Goal: Task Accomplishment & Management: Manage account settings

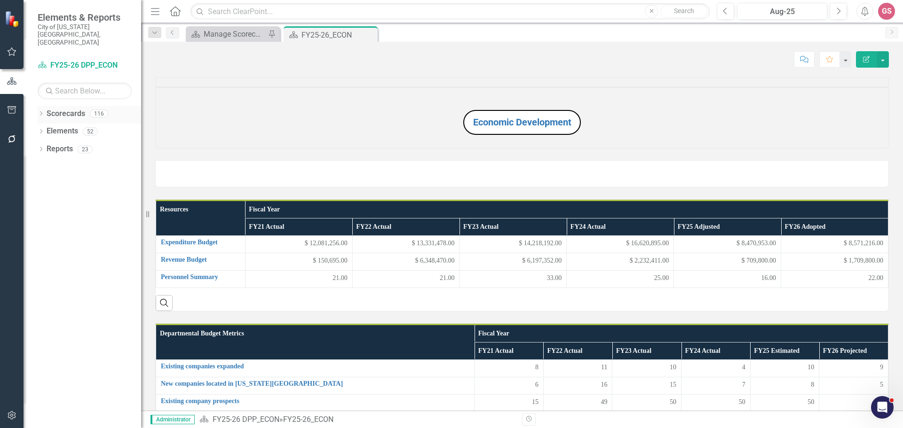
click at [57, 109] on link "Scorecards" at bounding box center [66, 114] width 39 height 11
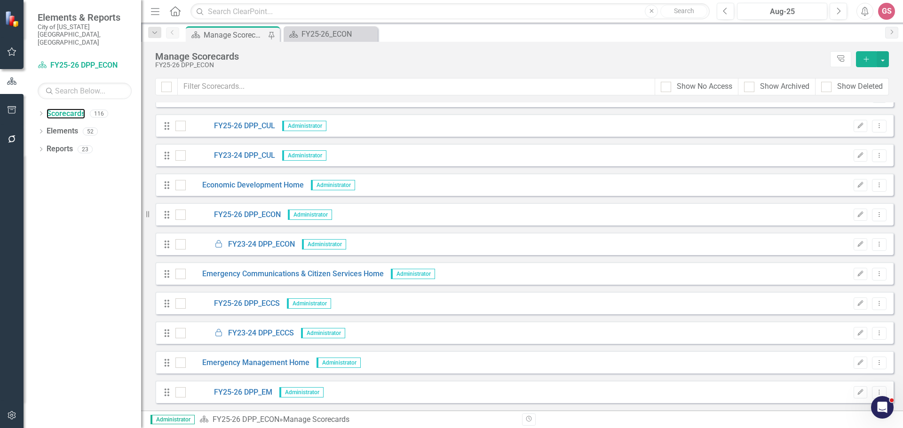
scroll to position [893, 0]
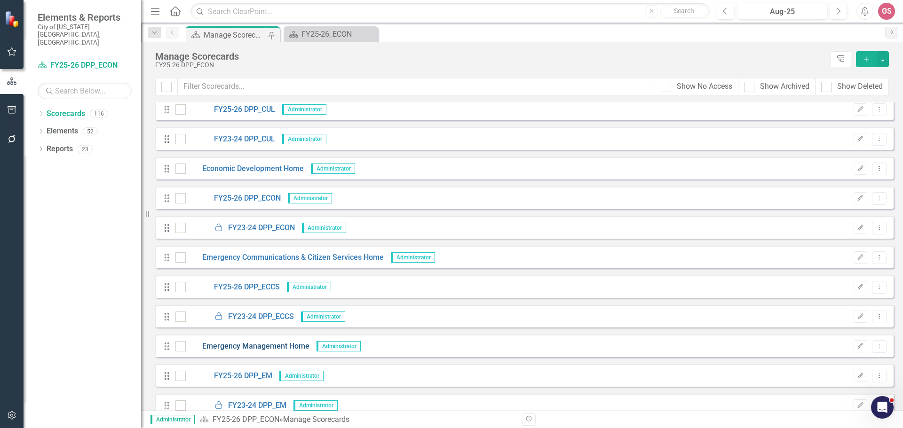
click at [261, 346] on link "Emergency Management Home" at bounding box center [248, 346] width 124 height 11
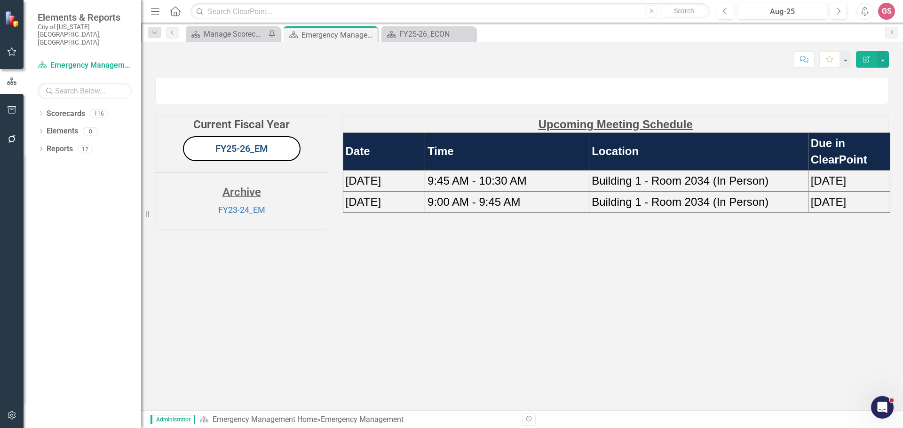
click at [238, 154] on link "FY25-26_EM" at bounding box center [241, 148] width 53 height 11
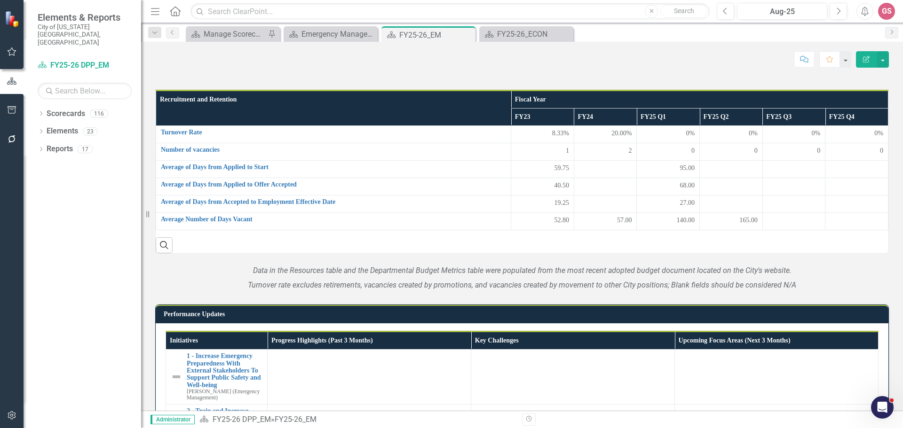
scroll to position [423, 0]
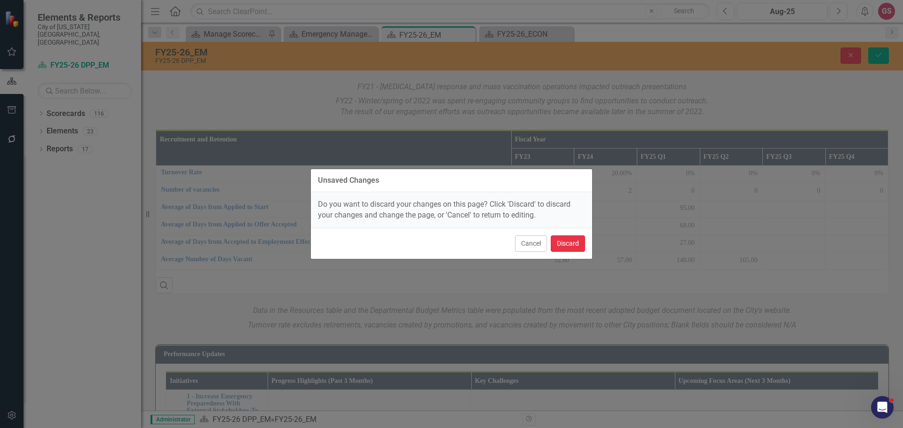
click at [568, 244] on button "Discard" at bounding box center [568, 244] width 34 height 16
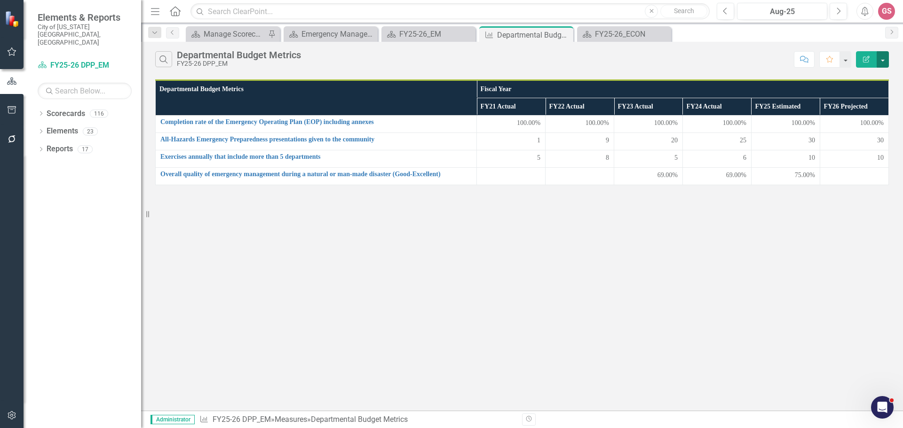
click at [881, 63] on button "button" at bounding box center [882, 59] width 12 height 16
click at [846, 75] on link "Edit Report Edit Report" at bounding box center [851, 76] width 74 height 17
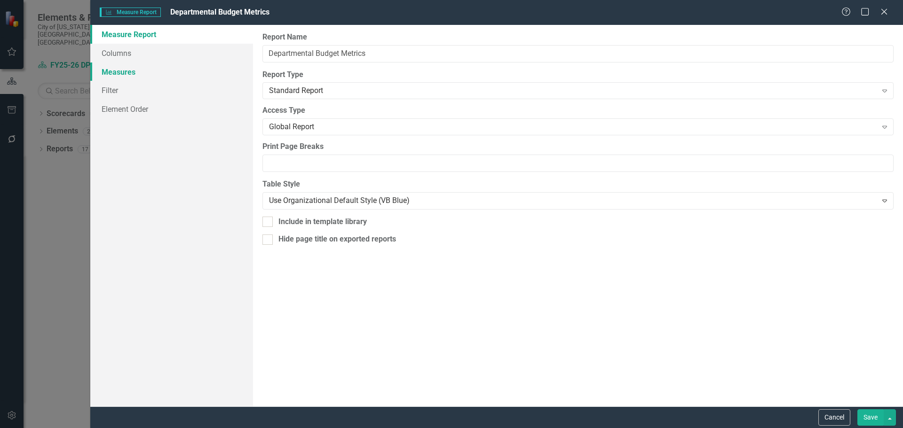
click at [110, 73] on link "Measures" at bounding box center [171, 72] width 163 height 19
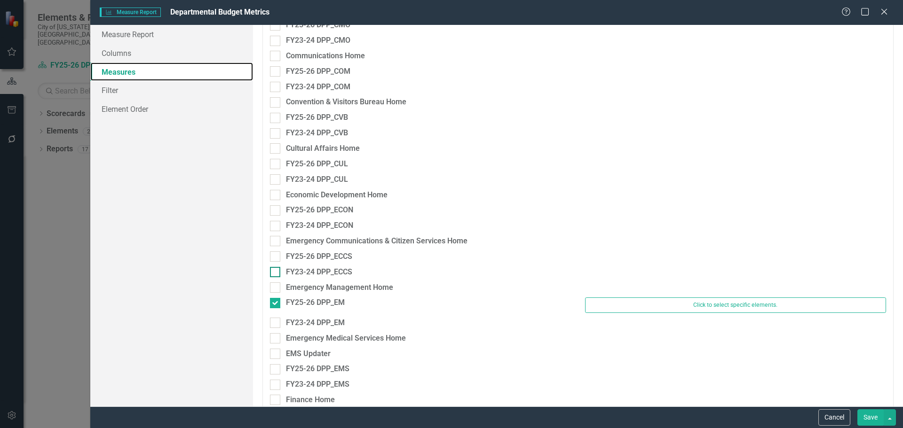
scroll to position [470, 0]
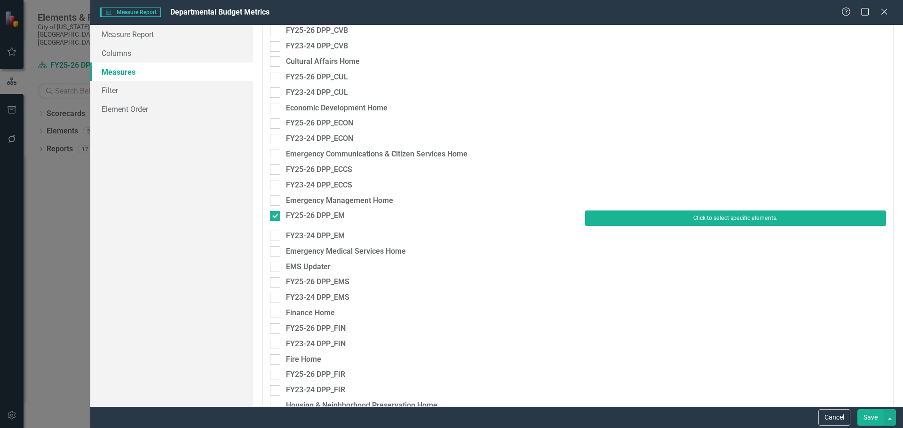
click at [722, 218] on button "Click to select specific elements." at bounding box center [735, 218] width 301 height 15
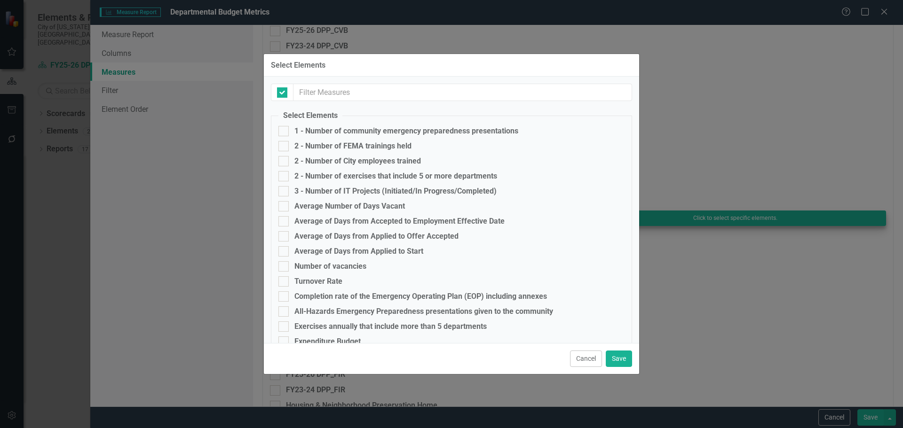
checkbox input "false"
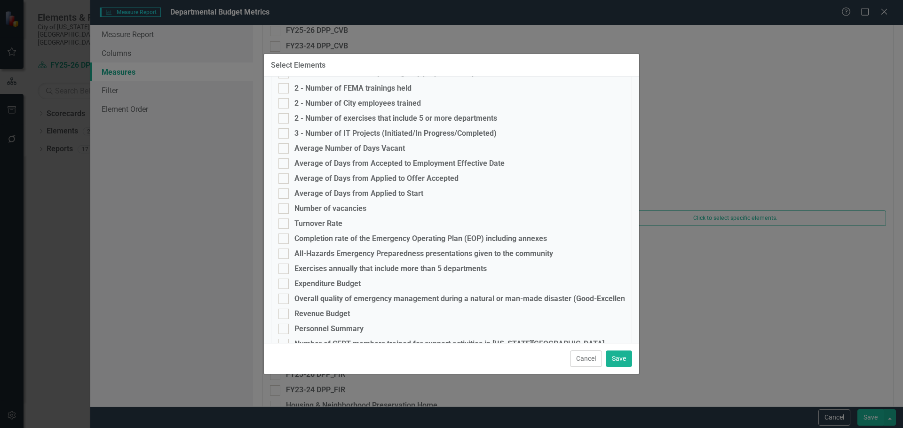
scroll to position [76, 0]
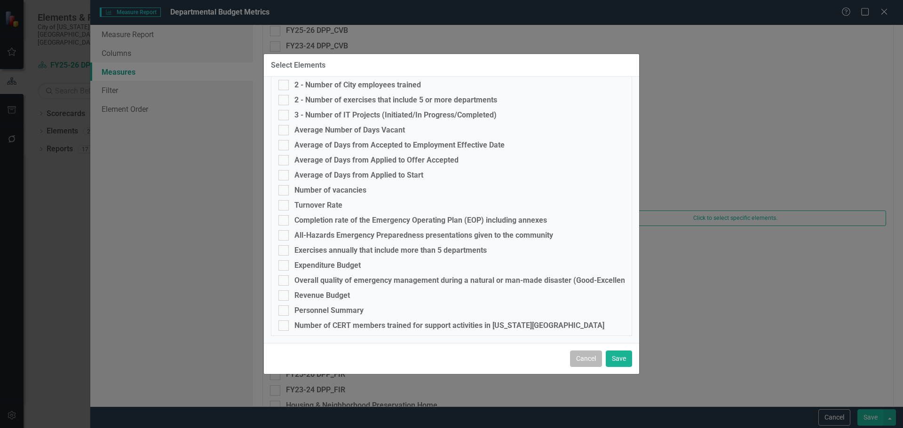
click at [584, 357] on button "Cancel" at bounding box center [586, 359] width 32 height 16
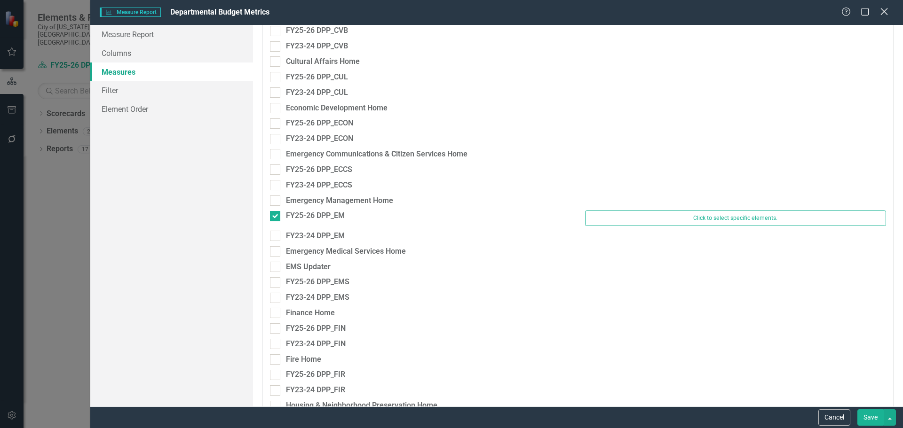
click at [888, 11] on icon "Close" at bounding box center [884, 11] width 12 height 9
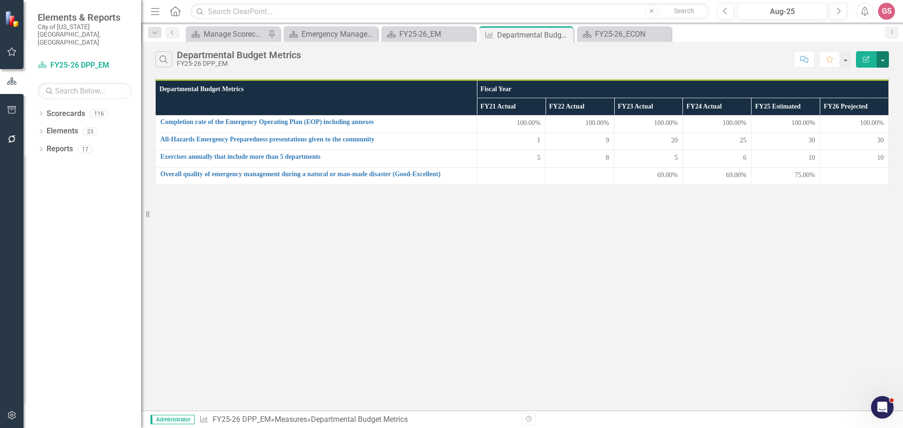
click at [881, 60] on button "button" at bounding box center [882, 59] width 12 height 16
click at [849, 82] on link "Edit Report Edit Report" at bounding box center [851, 76] width 74 height 17
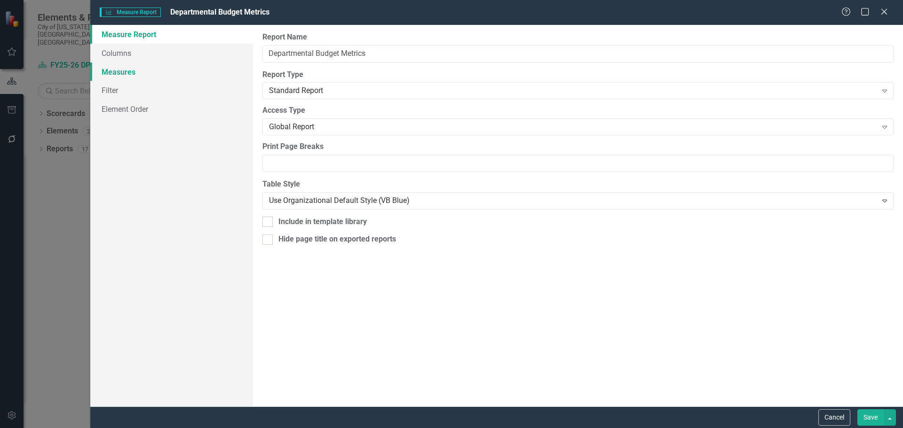
click at [123, 73] on link "Measures" at bounding box center [171, 72] width 163 height 19
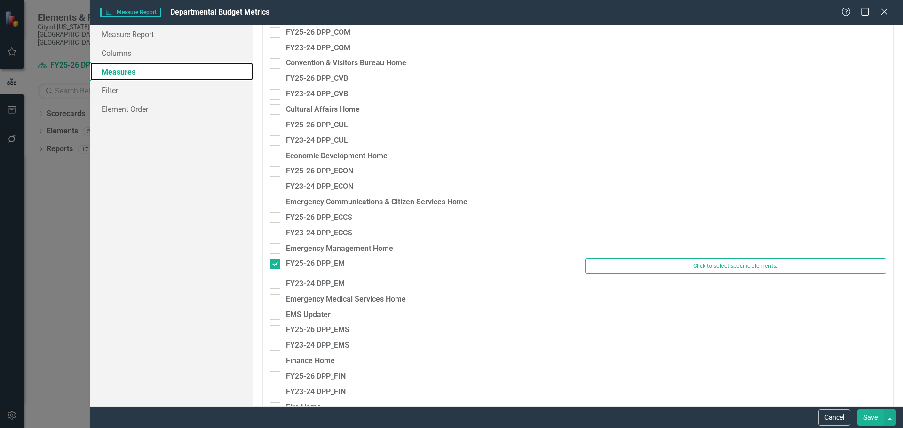
scroll to position [423, 0]
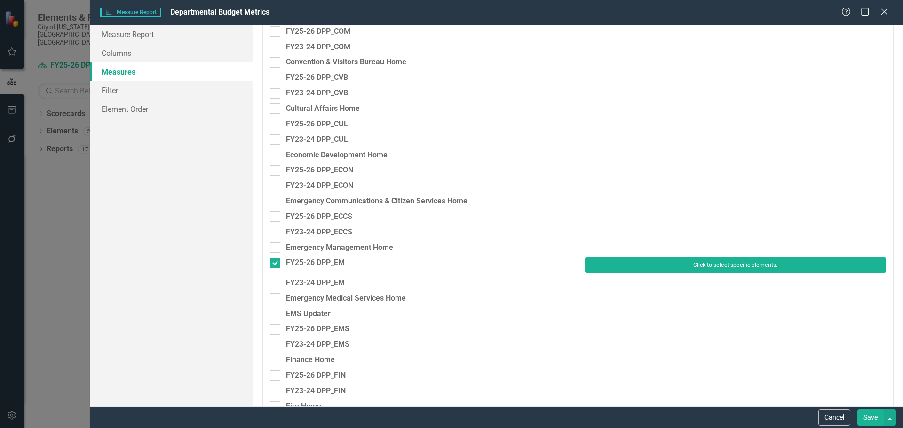
click at [629, 261] on button "Click to select specific elements." at bounding box center [735, 265] width 301 height 15
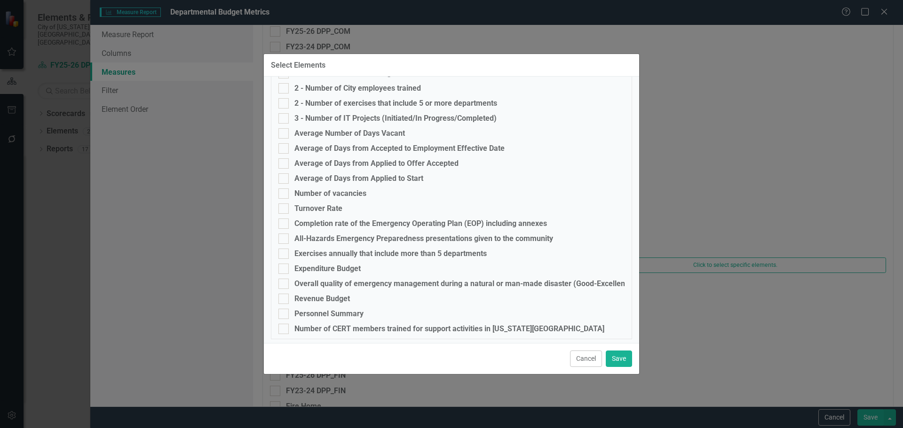
scroll to position [76, 0]
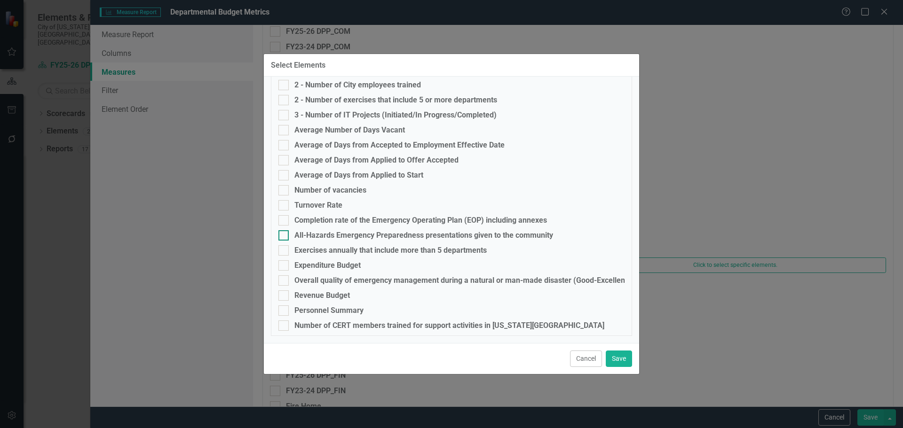
click at [285, 236] on div at bounding box center [283, 235] width 10 height 10
click at [284, 236] on input "All-Hazards Emergency Preparedness presentations given to the community" at bounding box center [281, 233] width 6 height 6
checkbox input "true"
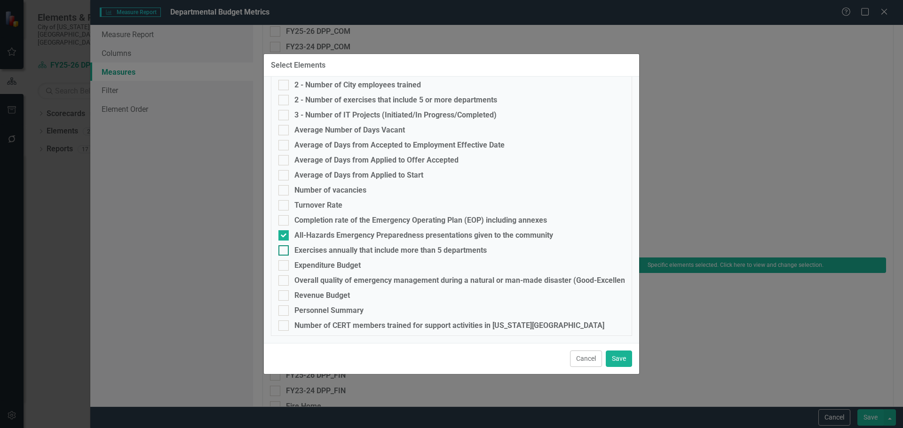
click at [284, 247] on div at bounding box center [283, 250] width 10 height 10
click at [284, 247] on input "Exercises annually that include more than 5 departments" at bounding box center [281, 248] width 6 height 6
checkbox input "true"
click at [287, 285] on div at bounding box center [283, 280] width 10 height 10
click at [284, 282] on input "Overall quality of emergency management during a natural or man-made disaster (…" at bounding box center [281, 278] width 6 height 6
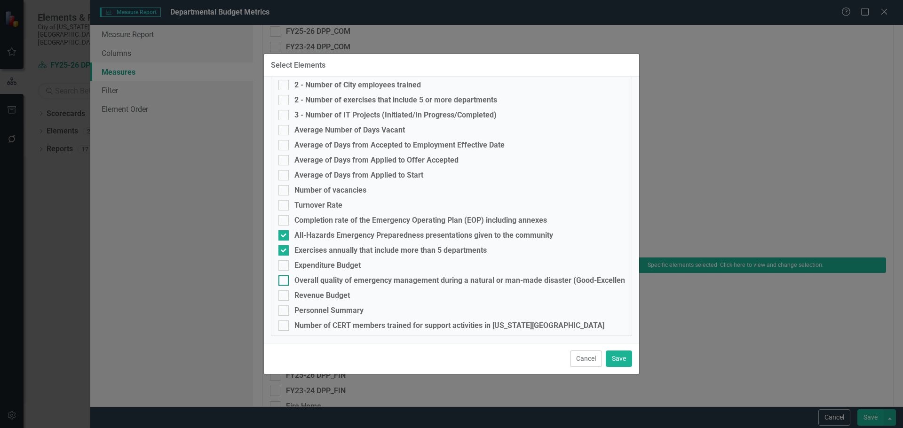
checkbox input "true"
click at [616, 359] on button "Save" at bounding box center [619, 359] width 26 height 16
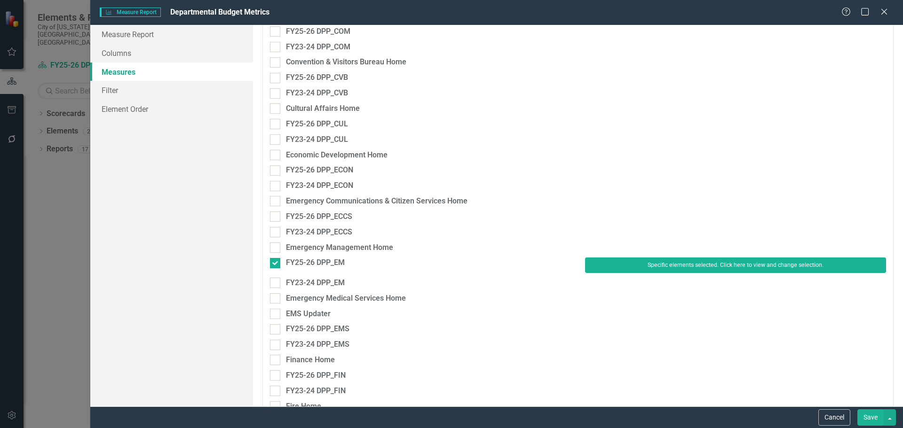
click at [870, 421] on button "Save" at bounding box center [870, 417] width 26 height 16
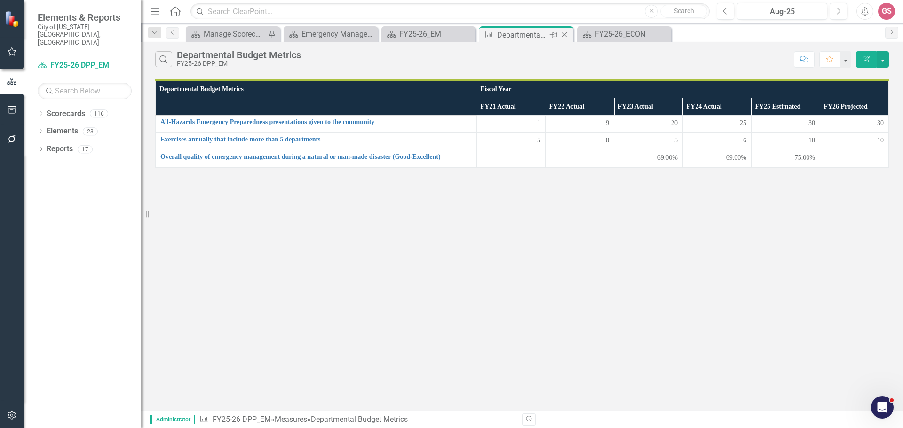
click at [567, 34] on icon "Close" at bounding box center [563, 35] width 9 height 8
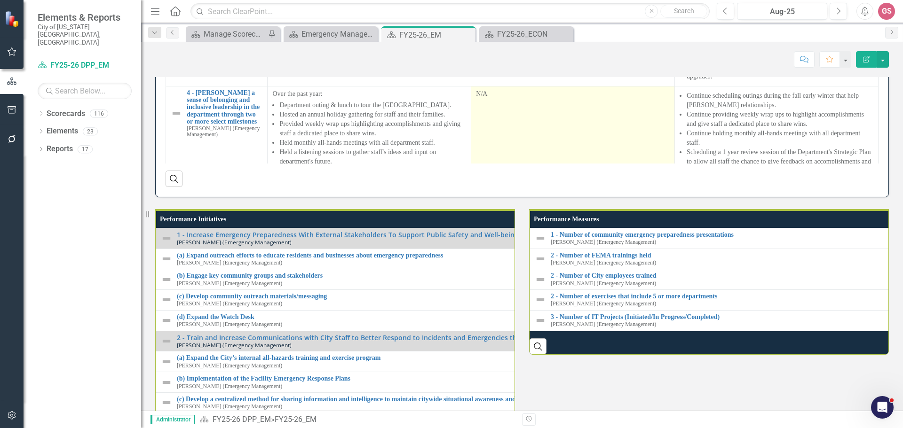
scroll to position [799, 0]
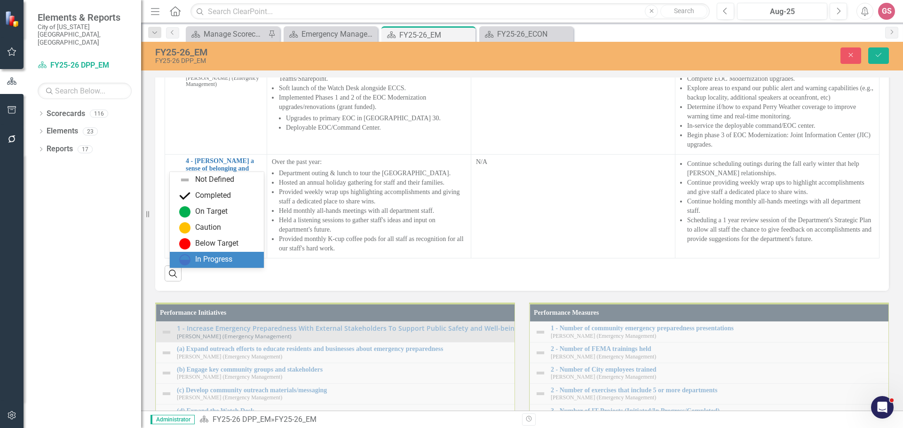
click at [221, 259] on div "In Progress" at bounding box center [213, 259] width 37 height 11
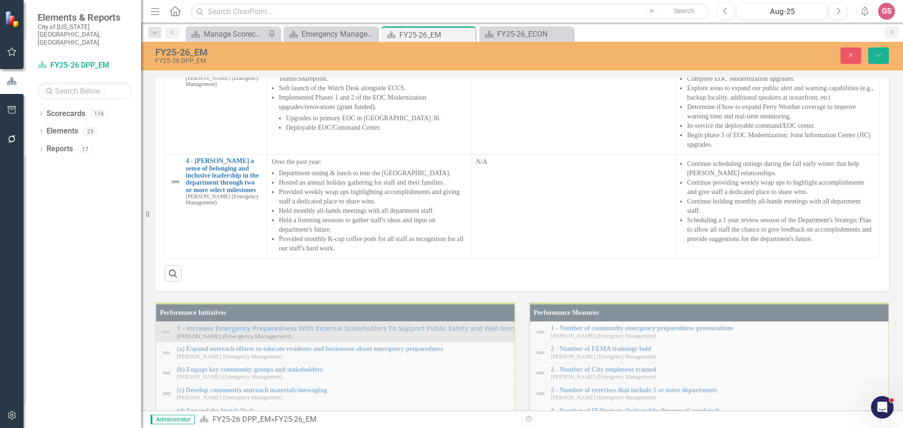
click at [174, 21] on img at bounding box center [175, 15] width 11 height 11
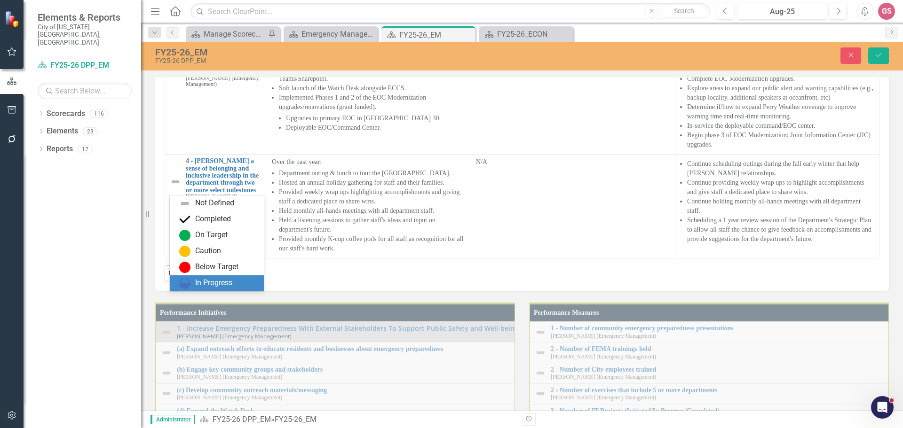
click at [205, 278] on div "In Progress" at bounding box center [218, 283] width 79 height 11
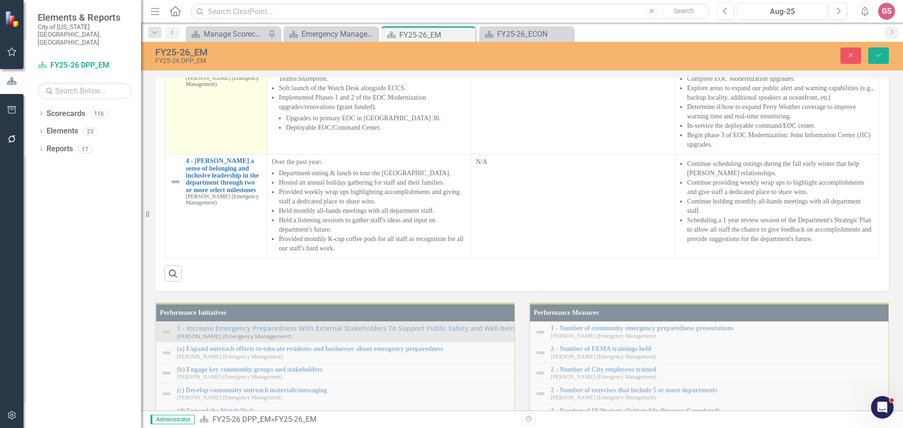
click at [176, 76] on img at bounding box center [175, 70] width 11 height 11
click at [186, 67] on icon "Expand" at bounding box center [190, 63] width 9 height 8
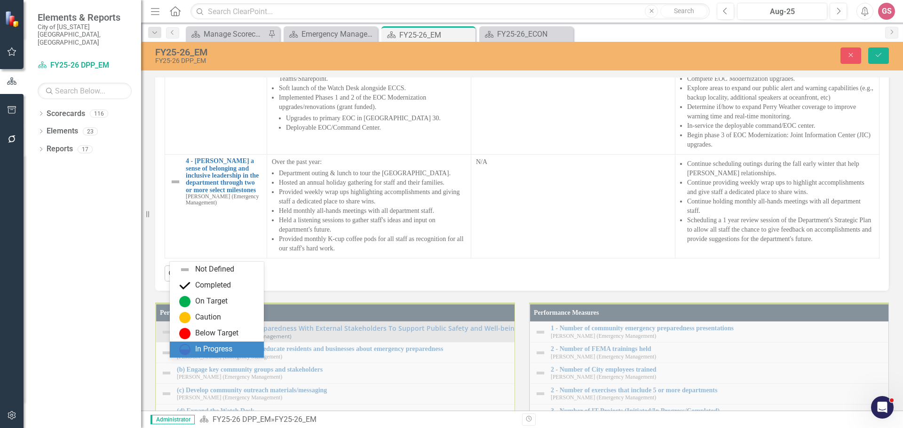
click at [202, 347] on div "In Progress" at bounding box center [213, 349] width 37 height 11
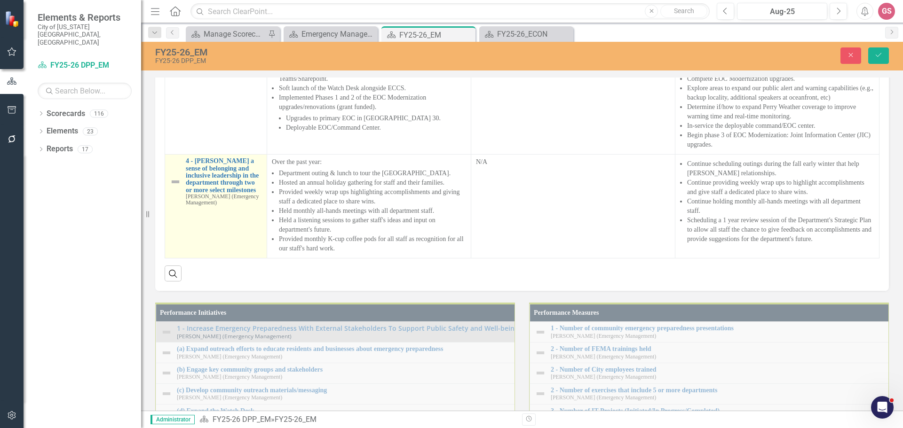
click at [176, 188] on img at bounding box center [175, 181] width 11 height 11
click at [175, 188] on img at bounding box center [175, 181] width 11 height 11
click at [189, 171] on icon "Expand" at bounding box center [190, 167] width 9 height 8
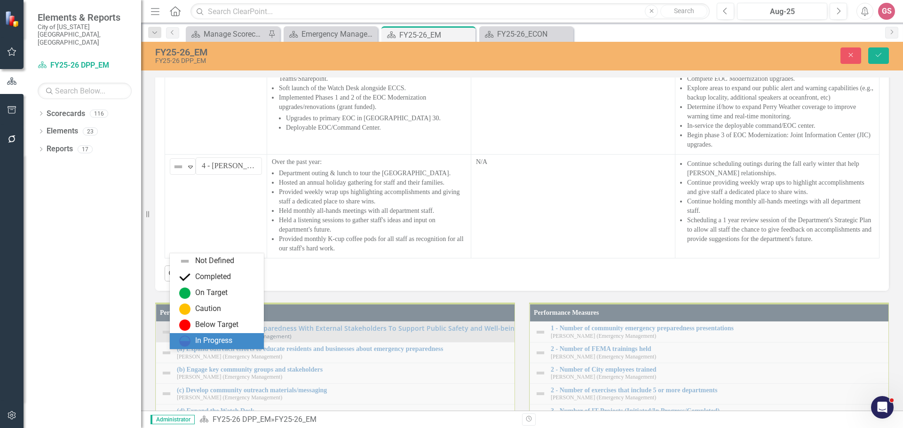
click at [202, 340] on div "In Progress" at bounding box center [213, 341] width 37 height 11
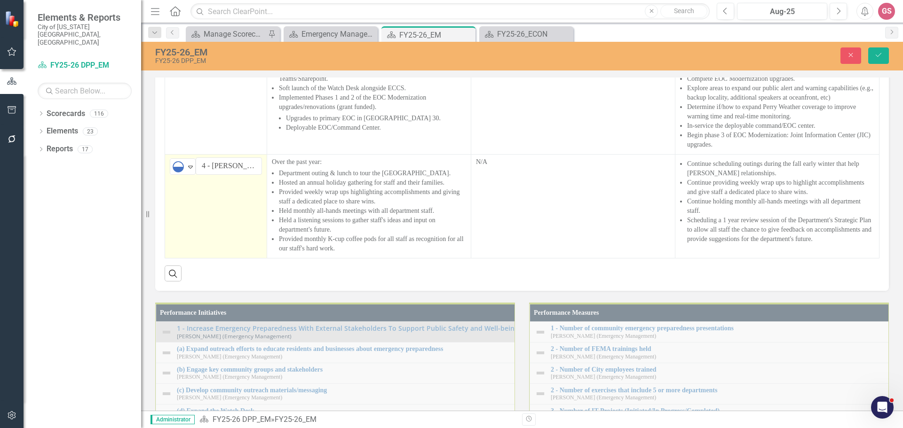
scroll to position [12, 0]
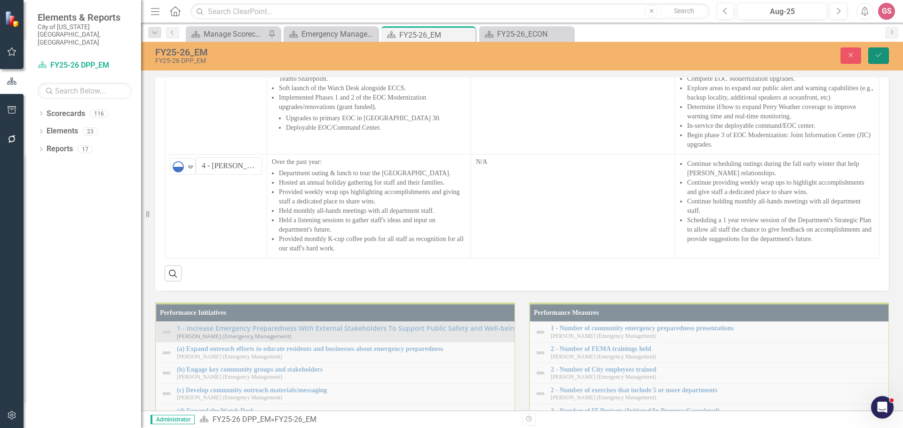
click at [874, 53] on button "Save" at bounding box center [878, 55] width 21 height 16
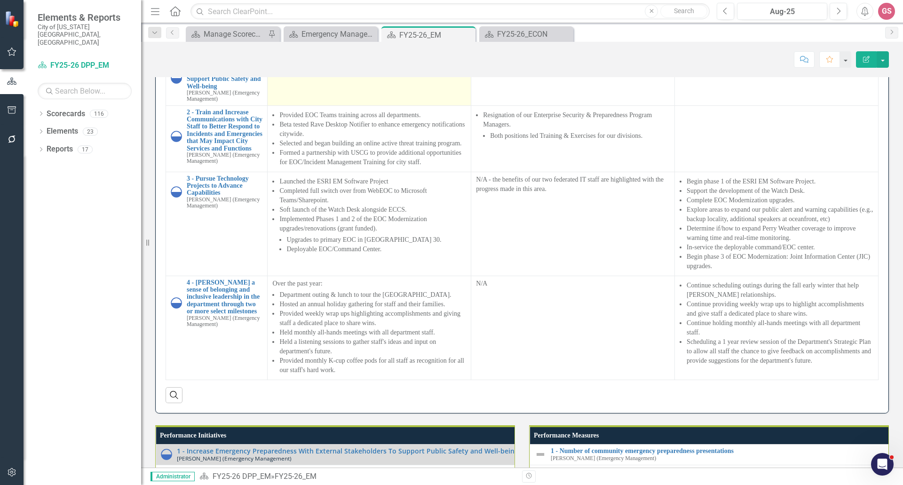
scroll to position [752, 0]
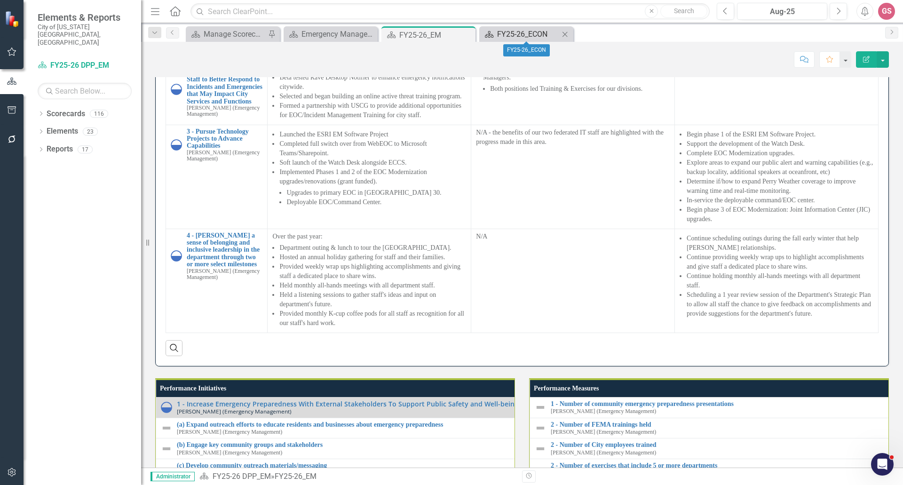
click at [525, 31] on div "FY25-26_ECON" at bounding box center [528, 34] width 62 height 12
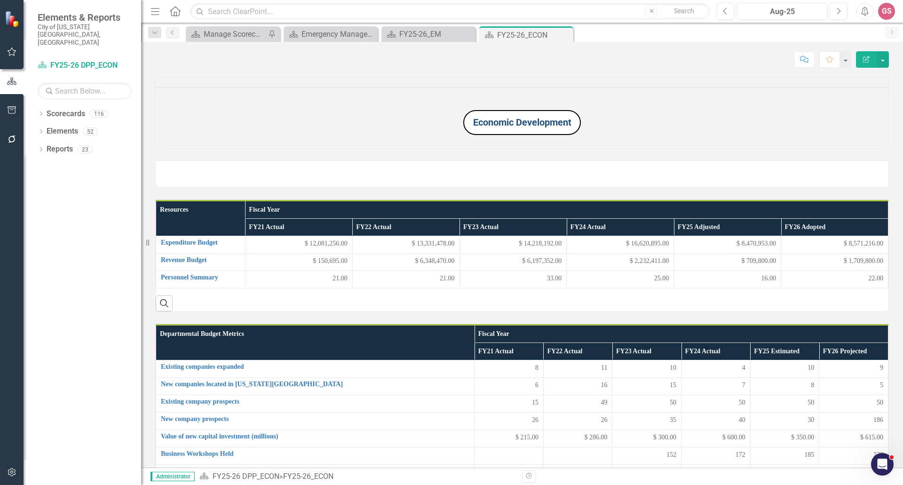
click at [527, 128] on link "Economic Development" at bounding box center [522, 122] width 98 height 11
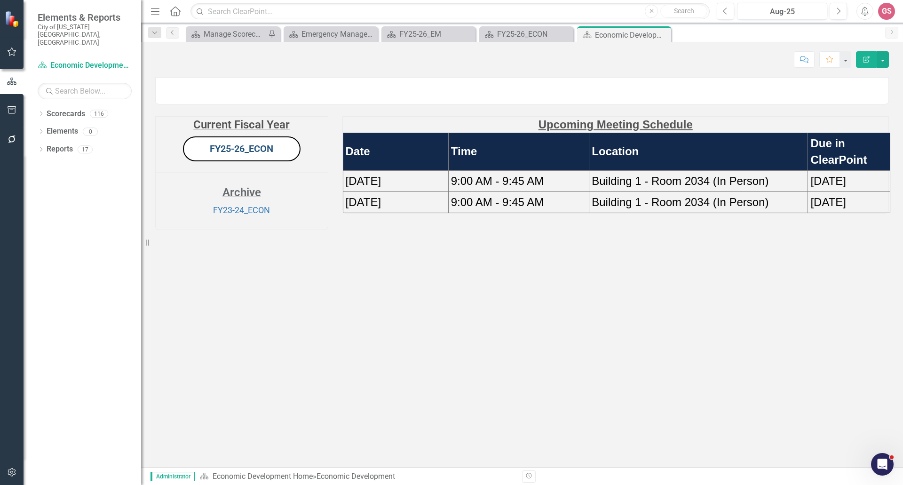
click at [229, 154] on link "FY25-26_ECON" at bounding box center [241, 148] width 63 height 11
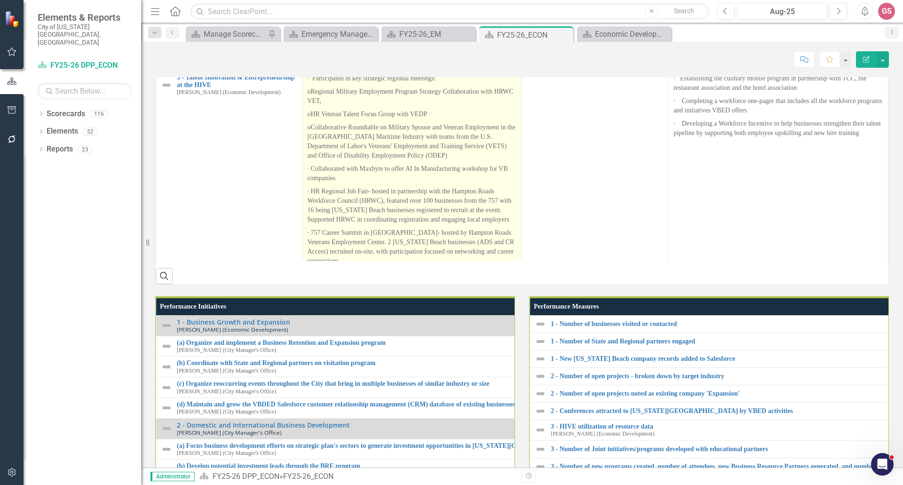
scroll to position [329, 0]
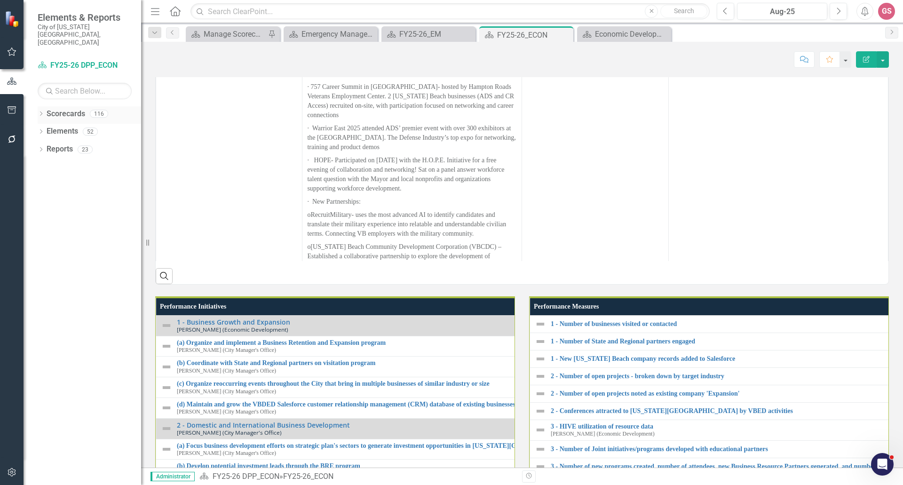
click at [70, 109] on link "Scorecards" at bounding box center [66, 114] width 39 height 11
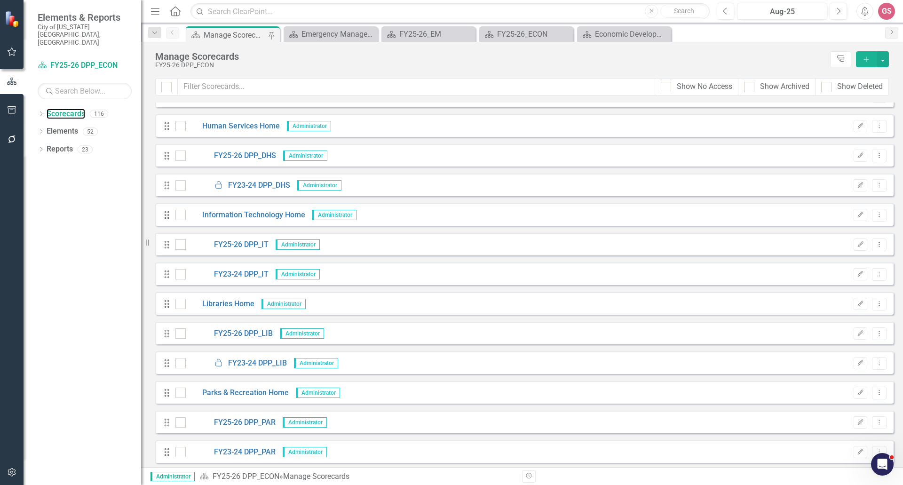
scroll to position [1692, 0]
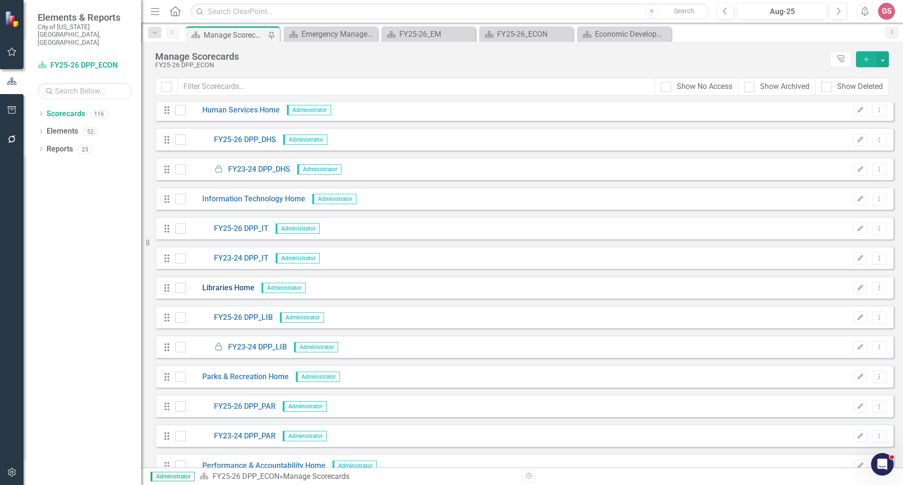
click at [226, 286] on link "Libraries Home" at bounding box center [220, 288] width 69 height 11
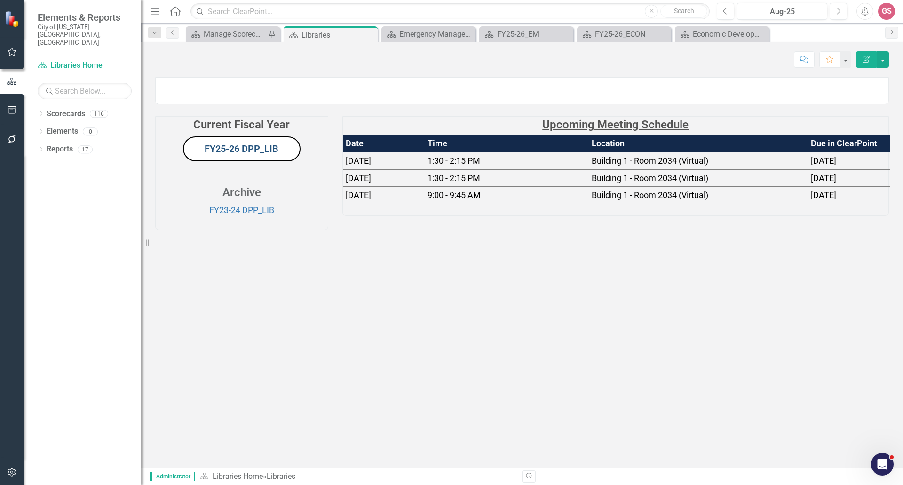
click at [236, 154] on link "FY25-26 DPP_LIB" at bounding box center [242, 148] width 74 height 11
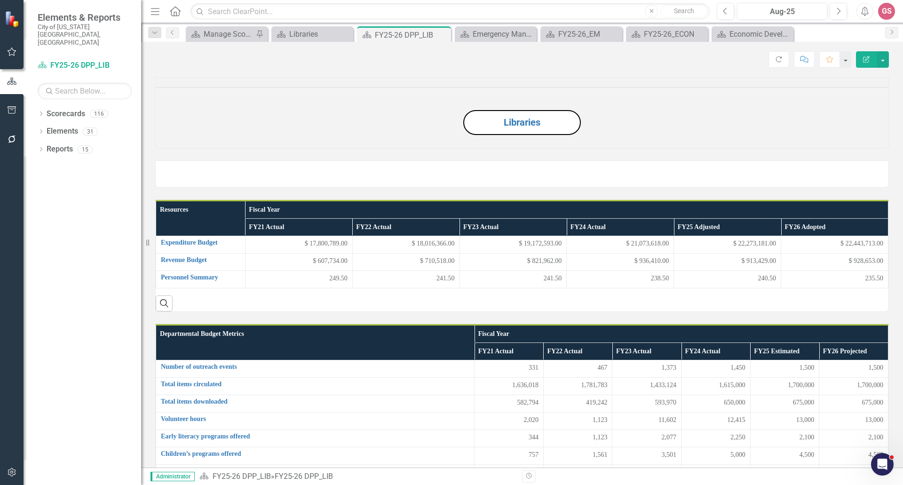
click at [156, 165] on img at bounding box center [156, 165] width 0 height 0
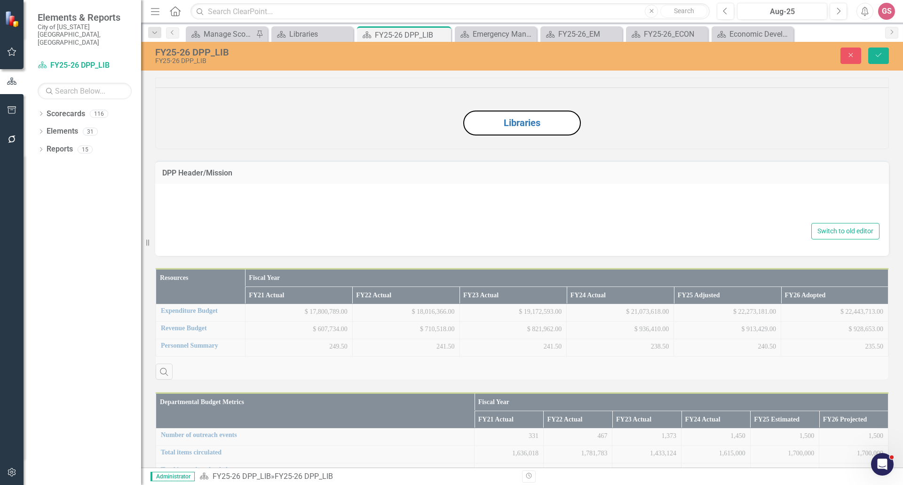
type textarea "<p><img src="documents/district7144/images/LIB.JPG" alt="" width="100%" data-mc…"
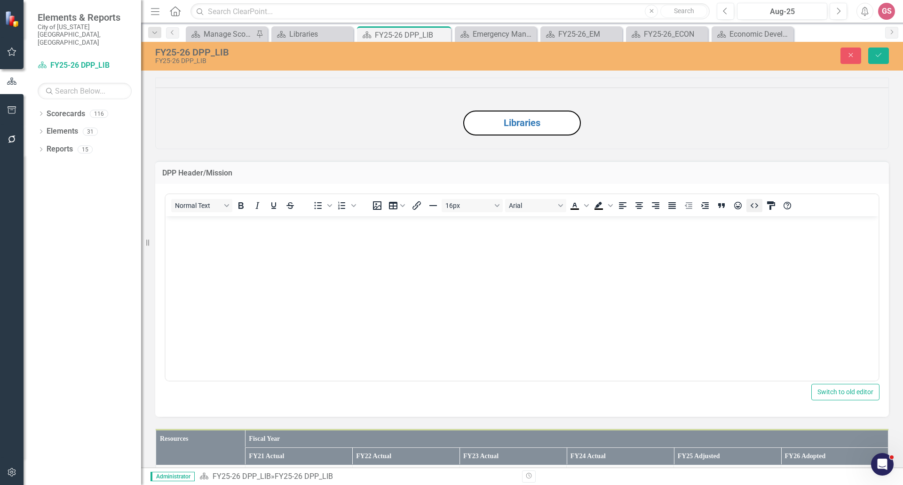
click at [755, 211] on icon "HTML Editor" at bounding box center [753, 205] width 11 height 11
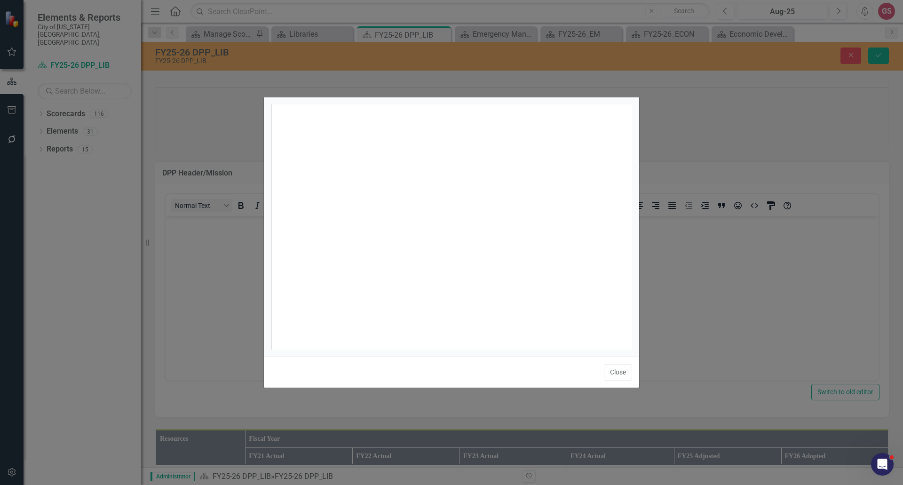
scroll to position [4, 0]
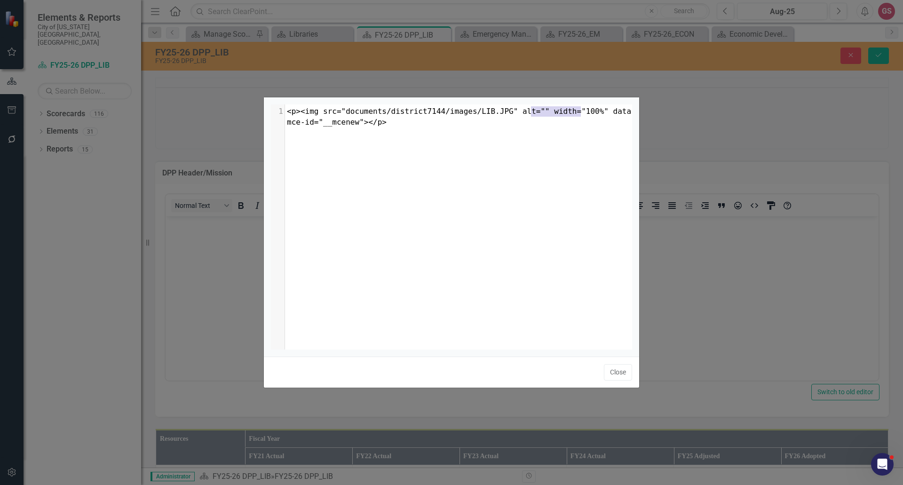
drag, startPoint x: 581, startPoint y: 110, endPoint x: 529, endPoint y: 108, distance: 51.7
click at [529, 108] on span "<p><img src="documents/district7144/images/LIB.JPG" alt="" width="100%" data-mc…" at bounding box center [461, 117] width 349 height 20
type textarea "​width="100%""
click at [679, 197] on div "​width="100%" x 1 <p><img src="documents/district7144/images/LIB.JPG" alt="" wi…" at bounding box center [451, 242] width 903 height 485
click at [619, 373] on button "Close" at bounding box center [618, 372] width 28 height 16
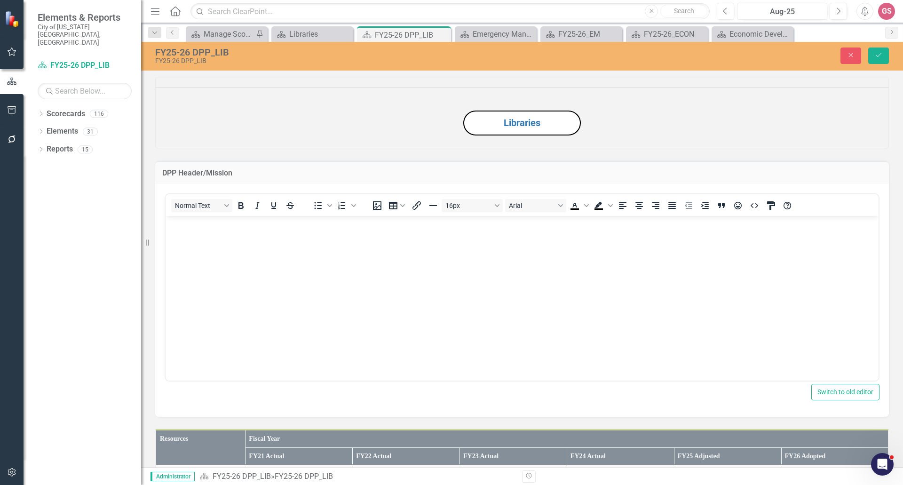
click at [168, 224] on img "Rich Text Area. Press ALT-0 for help." at bounding box center [168, 224] width 0 height 0
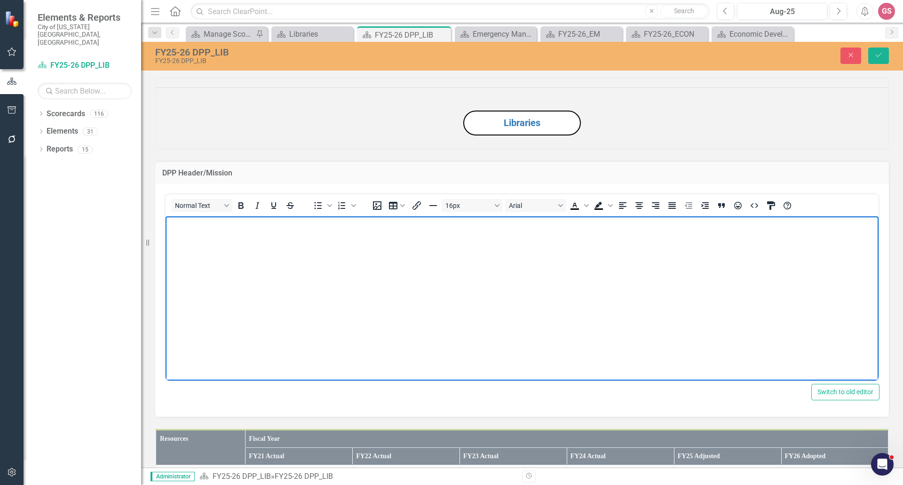
click at [377, 245] on body "Rich Text Area. Press ALT-0 for help." at bounding box center [521, 286] width 713 height 141
click at [755, 211] on icon "HTML Editor" at bounding box center [753, 205] width 11 height 11
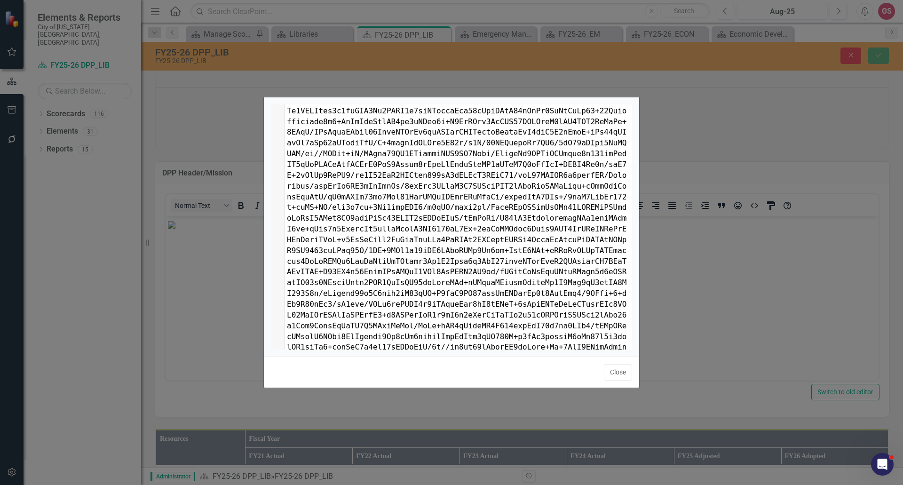
scroll to position [0, 0]
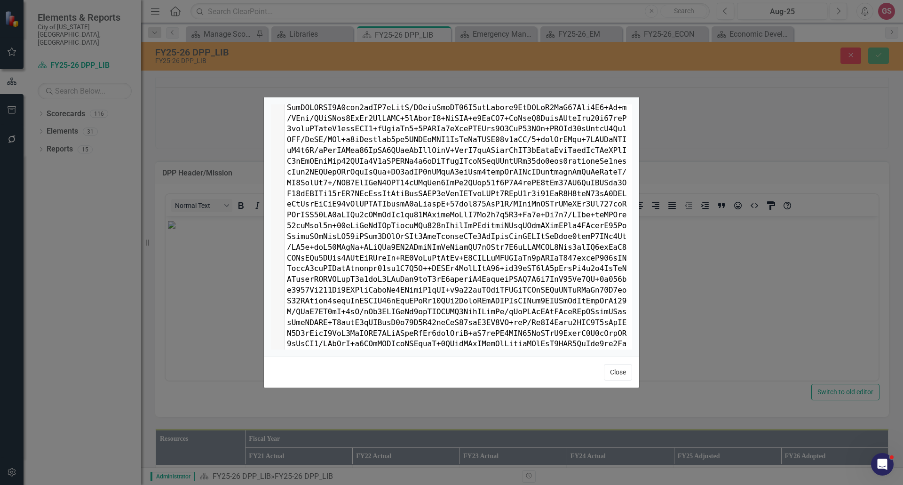
click at [622, 374] on button "Close" at bounding box center [618, 372] width 28 height 16
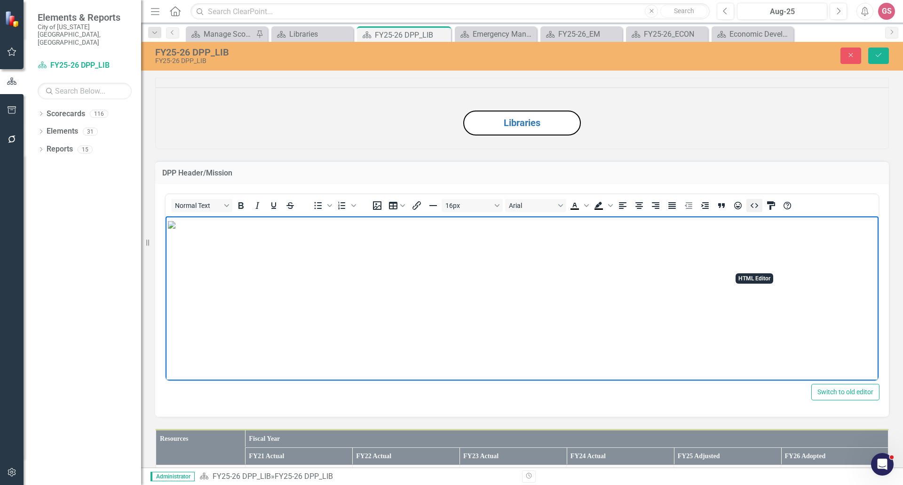
click at [757, 211] on icon "HTML Editor" at bounding box center [753, 205] width 11 height 11
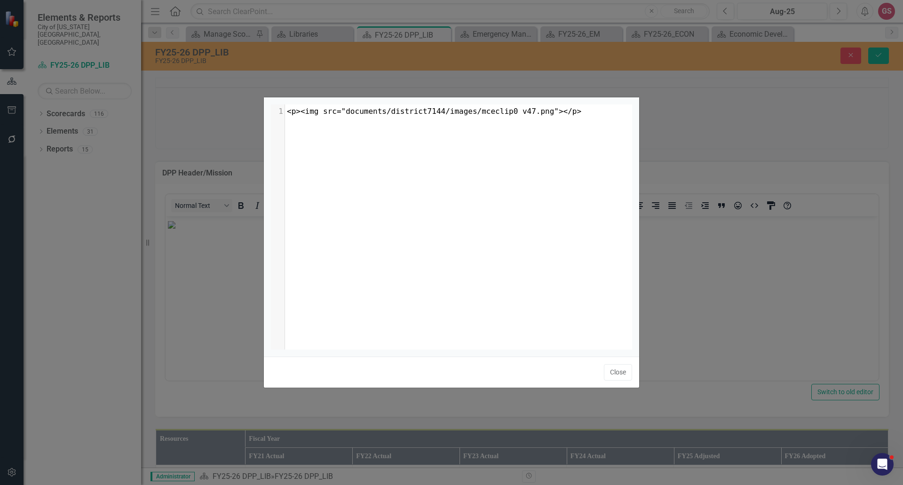
click at [464, 113] on span "<p><img src="documents/district7144/images/mceclip0 v47.png"></p>" at bounding box center [434, 111] width 294 height 9
type textarea "width -"
type textarea "= 100%"
click at [620, 374] on button "Close" at bounding box center [618, 372] width 28 height 16
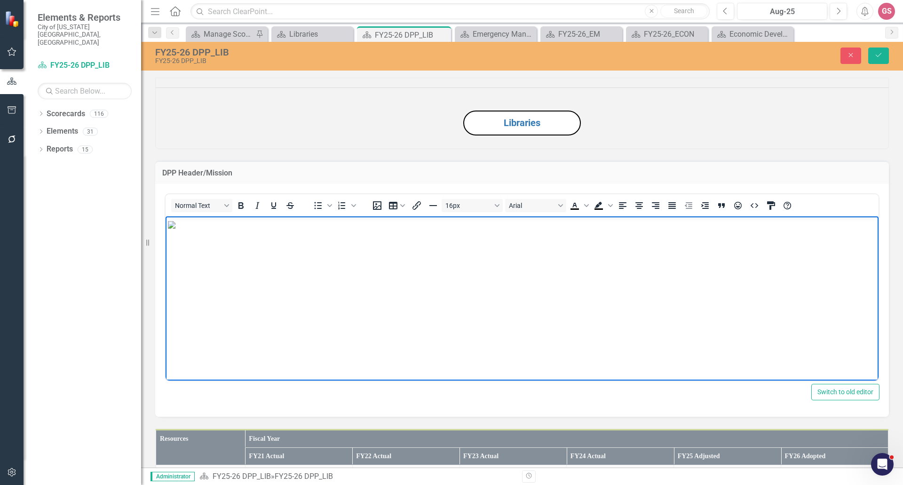
click at [614, 328] on body "Rich Text Area. Press ALT-0 for help." at bounding box center [521, 286] width 713 height 141
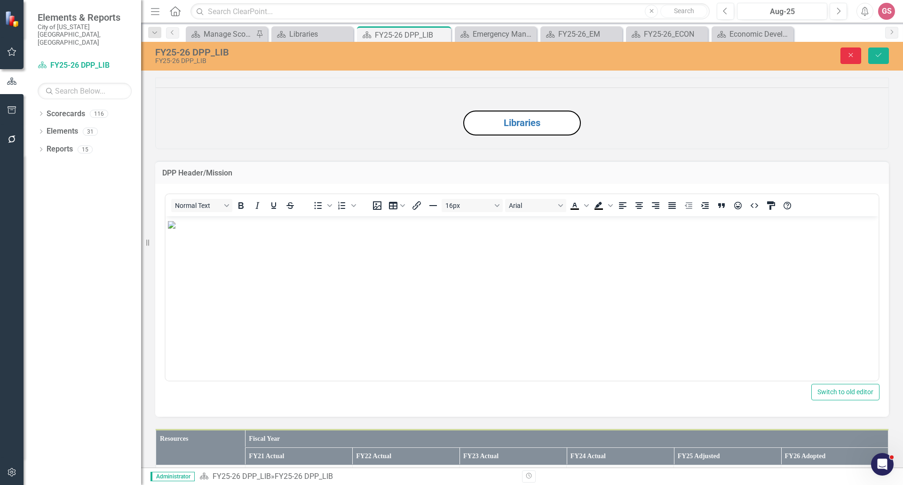
click at [851, 58] on icon "Close" at bounding box center [850, 55] width 8 height 7
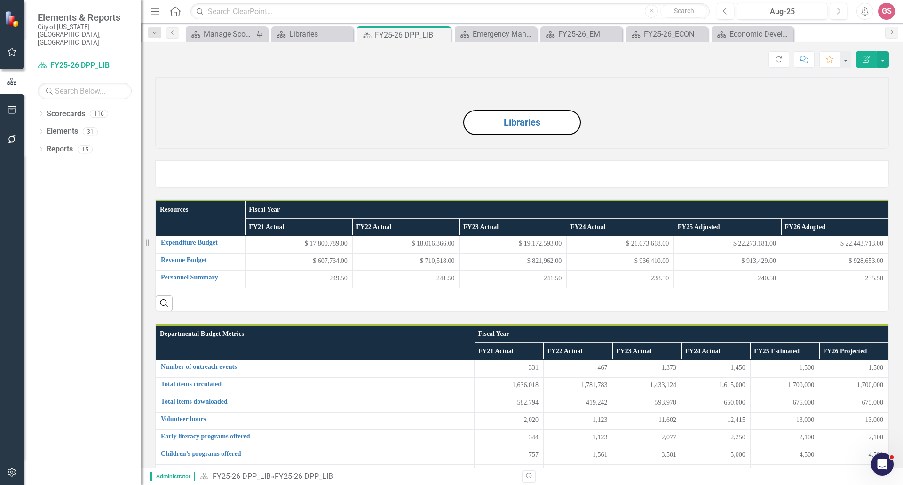
click at [156, 165] on img at bounding box center [156, 165] width 0 height 0
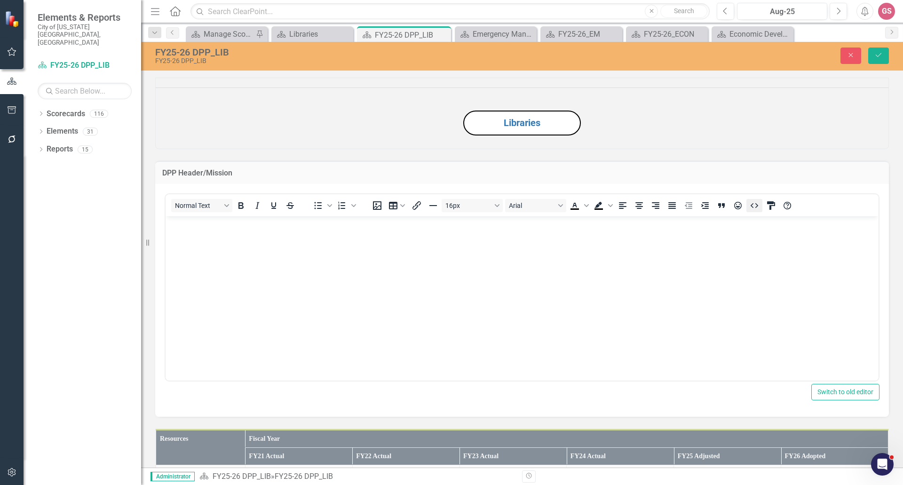
click at [753, 211] on icon "HTML Editor" at bounding box center [753, 205] width 11 height 11
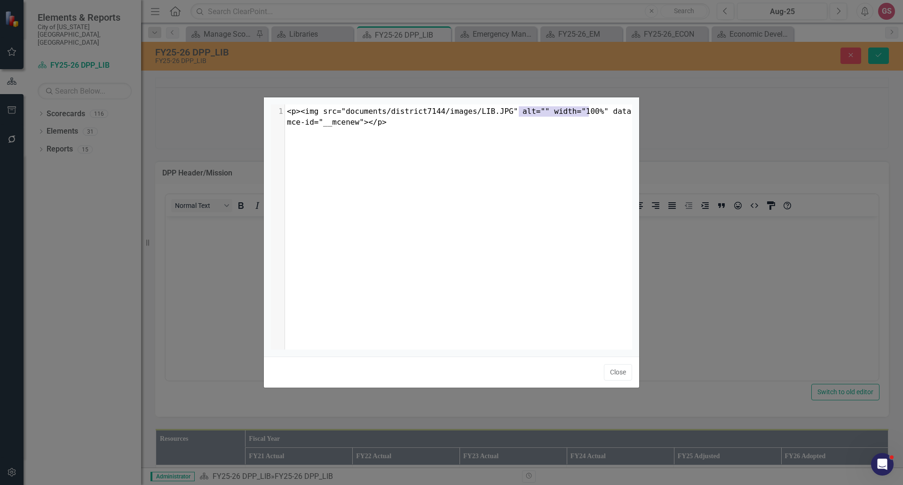
type textarea """ width="100%""
drag, startPoint x: 520, startPoint y: 111, endPoint x: 581, endPoint y: 112, distance: 60.7
click at [581, 112] on span "<p><img src="documents/district7144/images/LIB.JPG" alt="" width="100%" data-mc…" at bounding box center [461, 117] width 349 height 20
click at [562, 117] on pre "<p><img src="documents/district7144/images/LIB.JPG" alt="" width="100%" data-mc…" at bounding box center [462, 117] width 354 height 22
click at [525, 110] on span "<p><img src="documents/district7144/images/LIB.JPG" alt="" width="100%" data-mc…" at bounding box center [461, 117] width 349 height 20
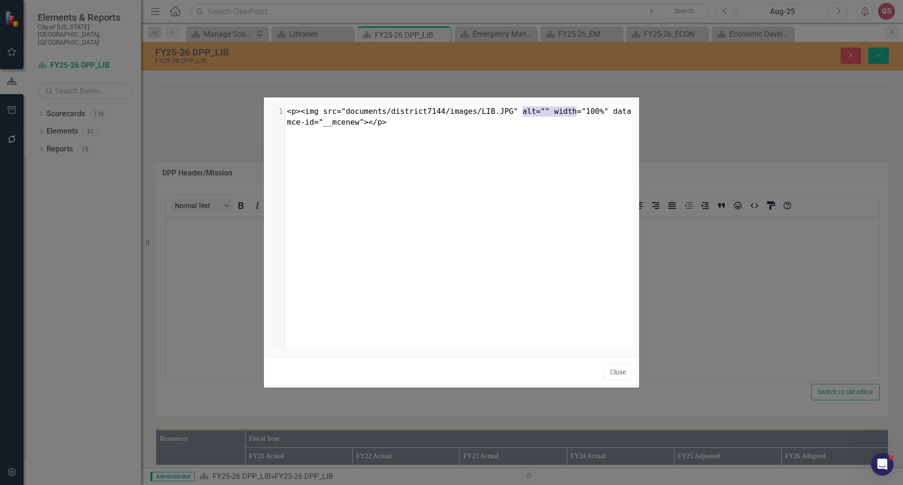
drag, startPoint x: 523, startPoint y: 112, endPoint x: 577, endPoint y: 115, distance: 54.2
click at [577, 115] on span "<p><img src="documents/district7144/images/LIB.JPG" alt="" width="100%" data-mc…" at bounding box center [461, 117] width 349 height 20
type textarea "​" width="100%"
click at [625, 377] on button "Close" at bounding box center [618, 372] width 28 height 16
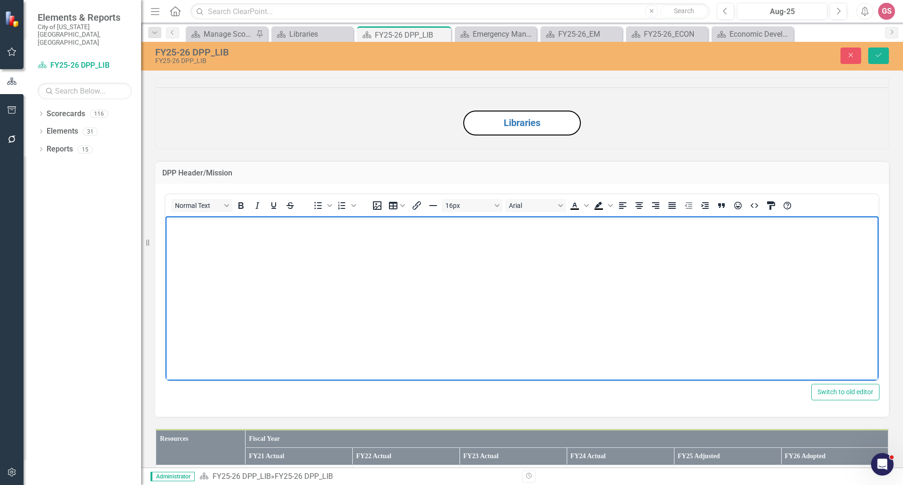
click at [168, 224] on img "Rich Text Area. Press ALT-0 for help." at bounding box center [168, 224] width 0 height 0
click at [748, 211] on icon "HTML Editor" at bounding box center [753, 205] width 11 height 11
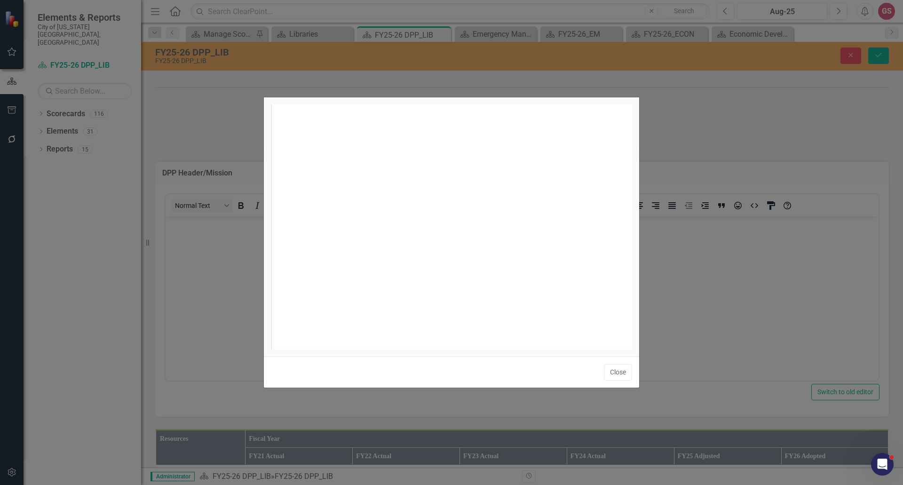
scroll to position [4, 0]
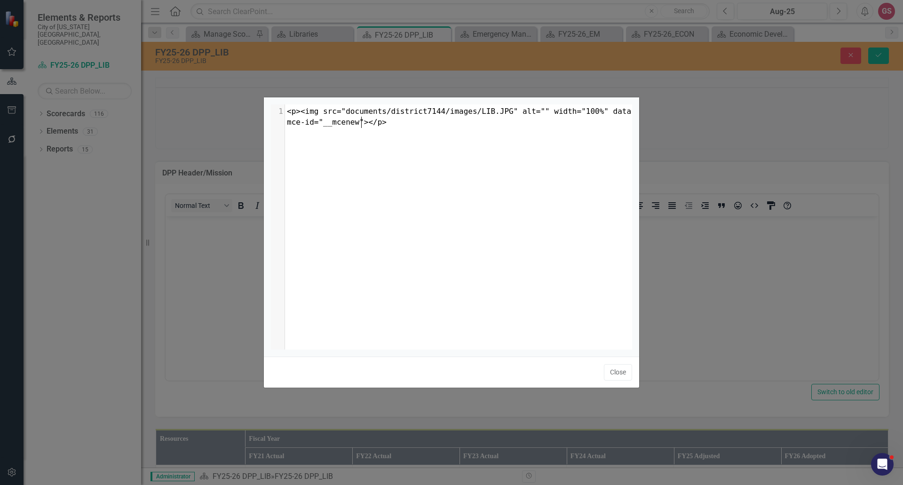
type textarea "<p><img src="documents/district7144/images/LIB.JPG" alt="" width="100%" data-mc…"
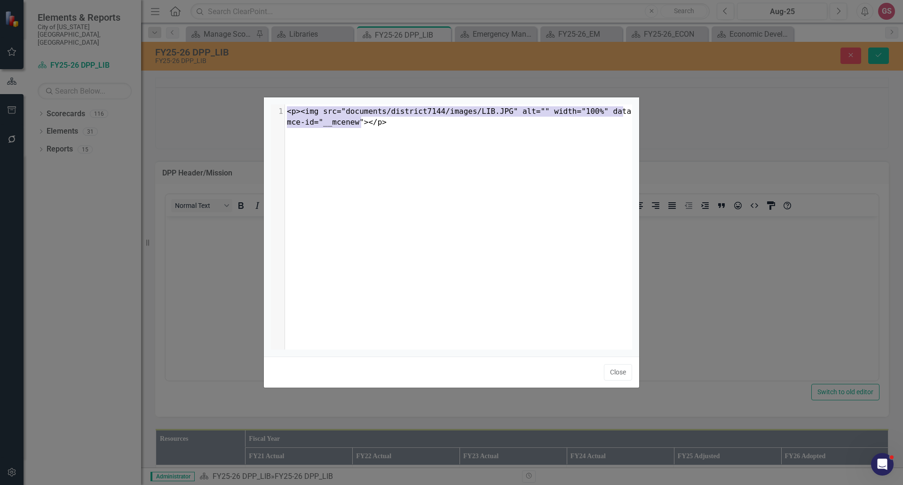
drag, startPoint x: 376, startPoint y: 131, endPoint x: 272, endPoint y: 105, distance: 107.2
click at [272, 105] on div "x 1 <p><img src="documents/district7144/images/LIB.JPG" alt="" width="100%" dat…" at bounding box center [463, 238] width 385 height 268
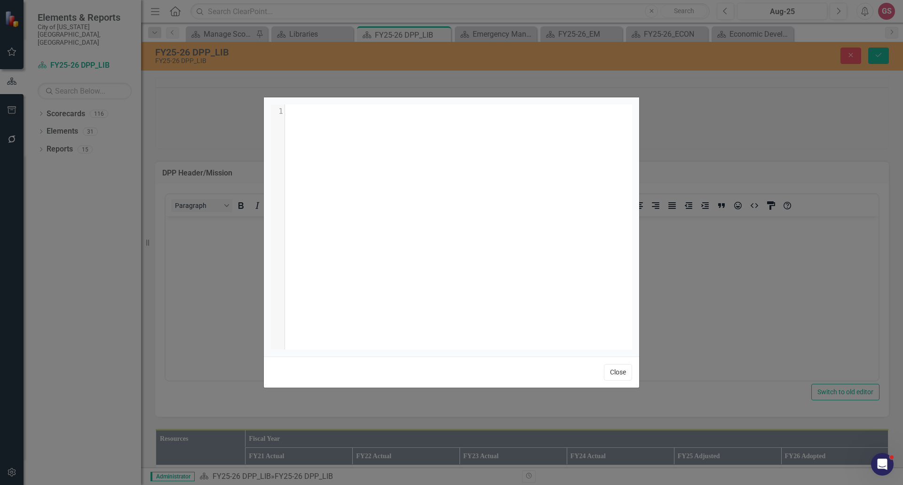
click at [612, 370] on button "Close" at bounding box center [618, 372] width 28 height 16
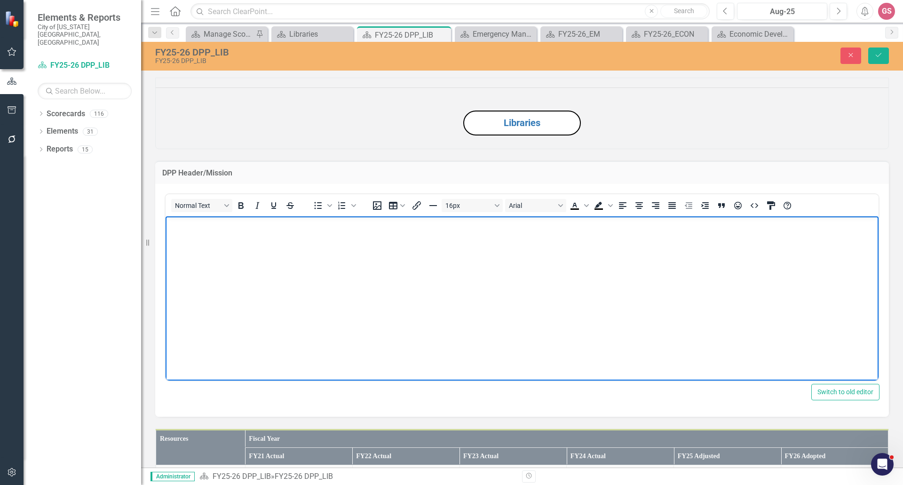
click at [220, 244] on body "Rich Text Area. Press ALT-0 for help." at bounding box center [521, 286] width 713 height 141
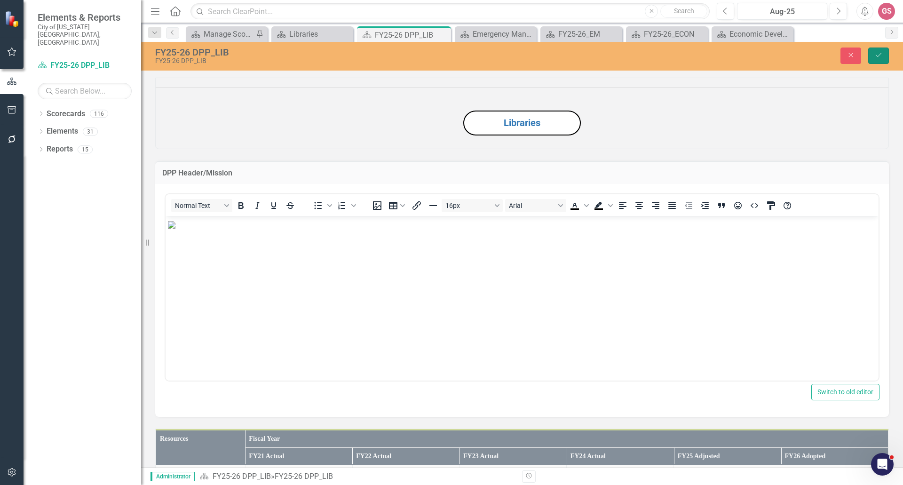
click at [881, 54] on icon "Save" at bounding box center [878, 55] width 8 height 7
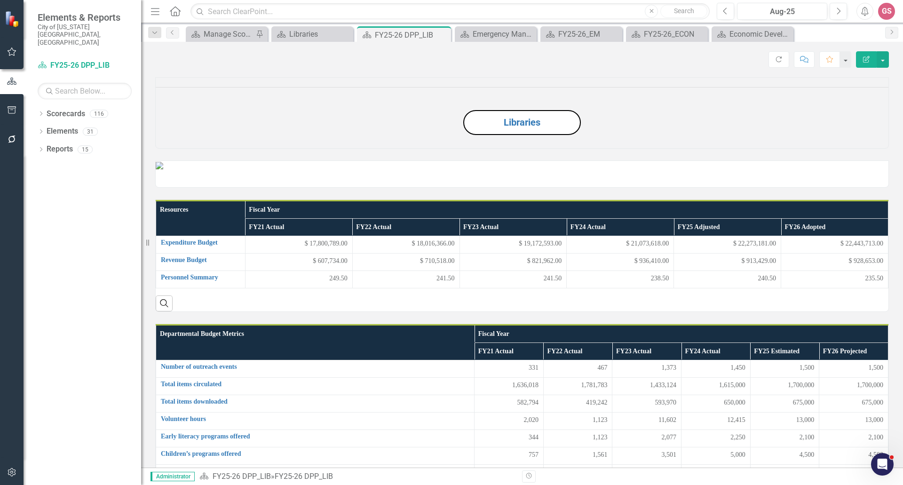
click at [163, 169] on img at bounding box center [160, 166] width 8 height 8
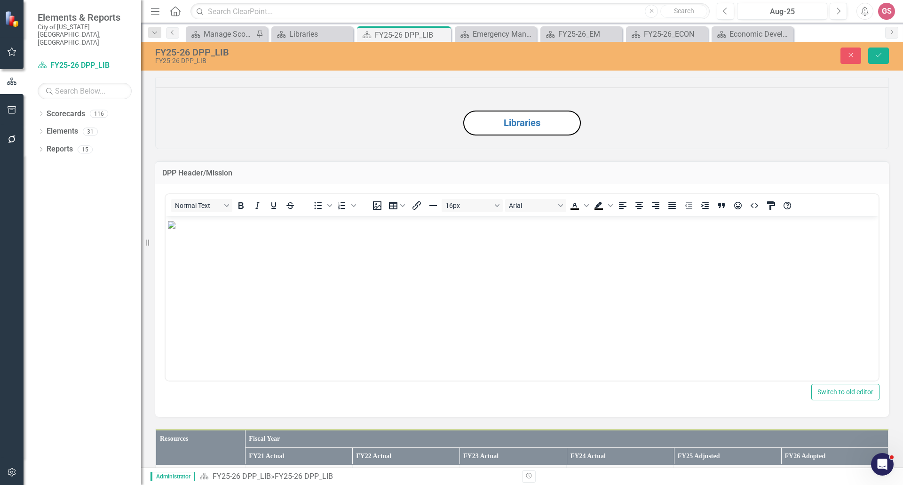
scroll to position [0, 0]
click at [757, 207] on icon "HTML Editor" at bounding box center [754, 205] width 8 height 5
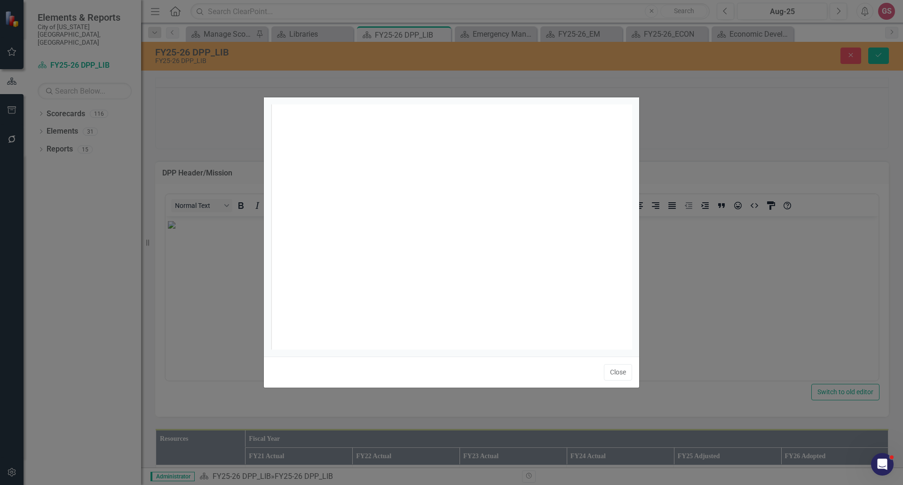
scroll to position [4, 0]
click at [465, 112] on span "<p><img src="documents/district7144/images/mceclip1 v17.png"></p>" at bounding box center [434, 111] width 294 height 9
paste textarea
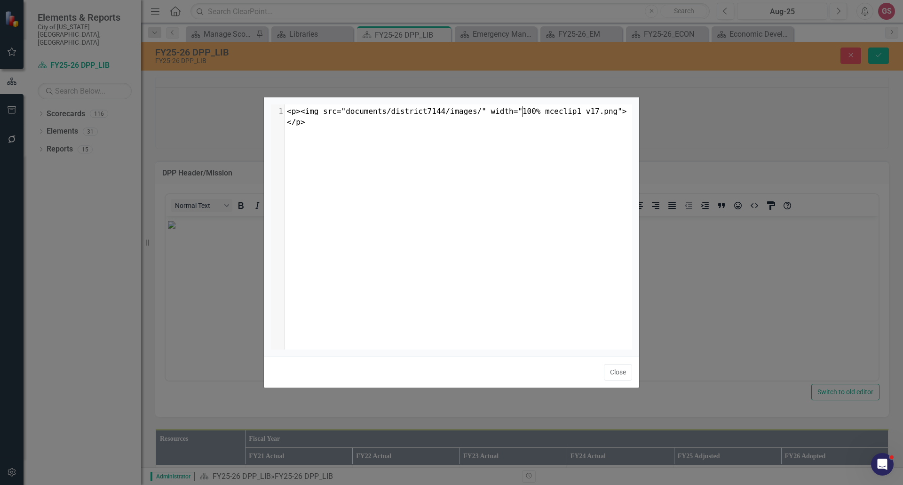
scroll to position [4, 4]
type textarea "​"
click at [619, 372] on button "Close" at bounding box center [618, 372] width 28 height 16
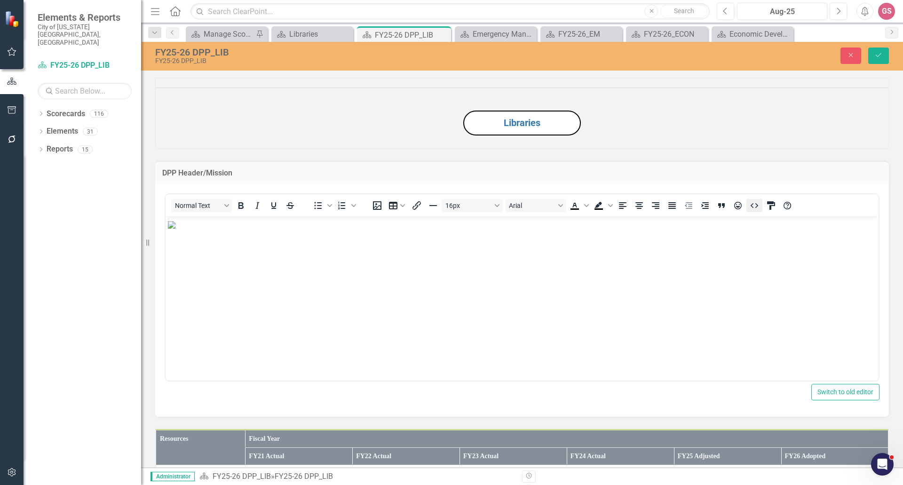
click at [753, 207] on icon "HTML Editor" at bounding box center [754, 205] width 8 height 5
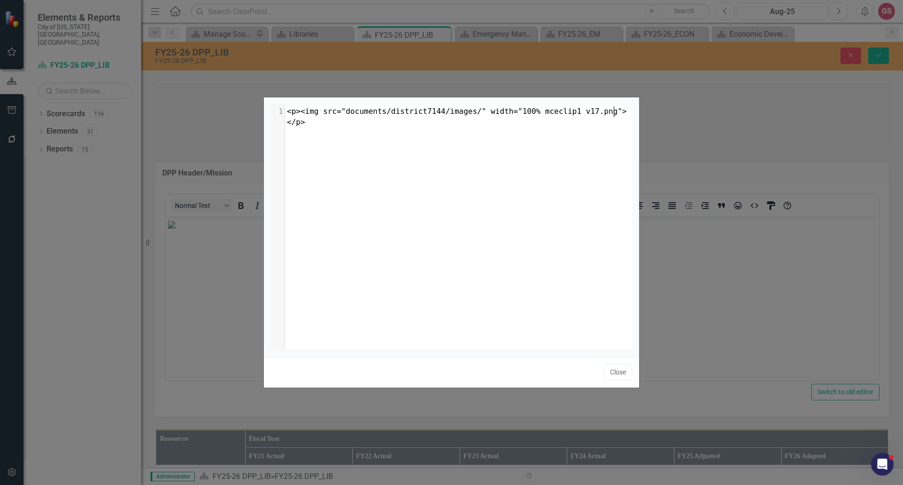
scroll to position [4, 0]
click at [471, 111] on span "<p><img src="documents/district7144/images/" width="100% mceclip1 v17.png"></p>" at bounding box center [456, 117] width 339 height 20
type textarea """
click at [615, 374] on button "Close" at bounding box center [618, 372] width 28 height 16
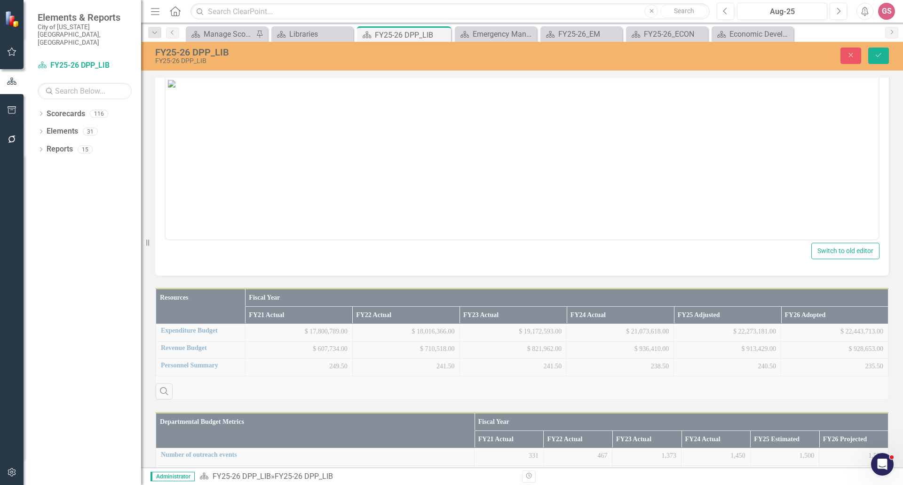
scroll to position [47, 0]
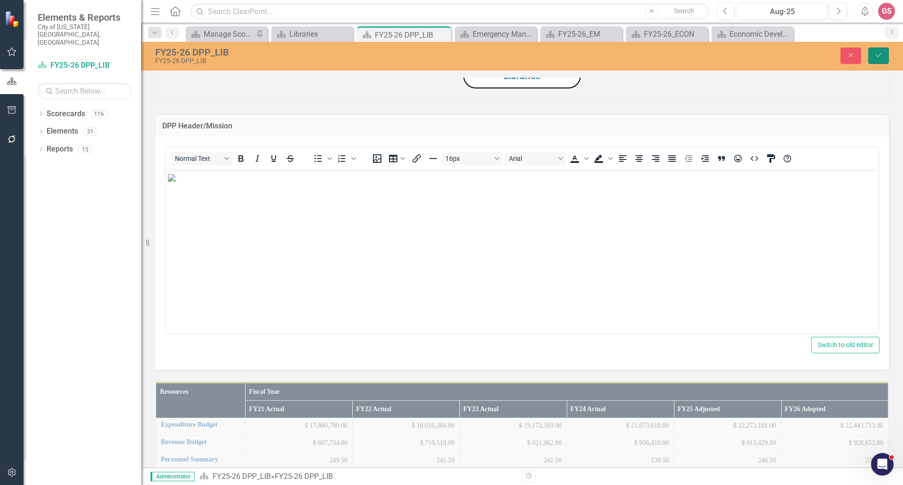
click at [882, 53] on icon "Save" at bounding box center [878, 55] width 8 height 7
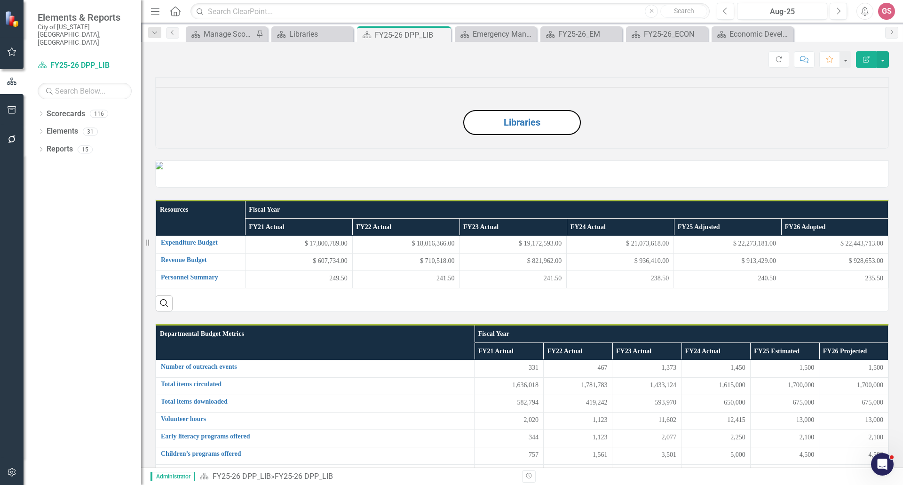
click at [233, 188] on div at bounding box center [521, 173] width 733 height 27
click at [333, 170] on p at bounding box center [522, 165] width 732 height 9
click at [338, 188] on div at bounding box center [521, 173] width 733 height 27
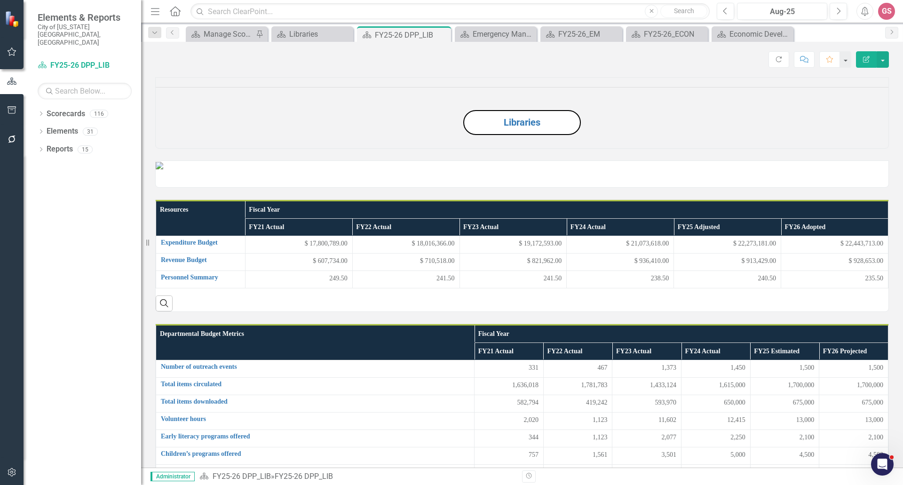
click at [339, 188] on div at bounding box center [521, 173] width 733 height 27
click at [581, 188] on div at bounding box center [521, 173] width 733 height 27
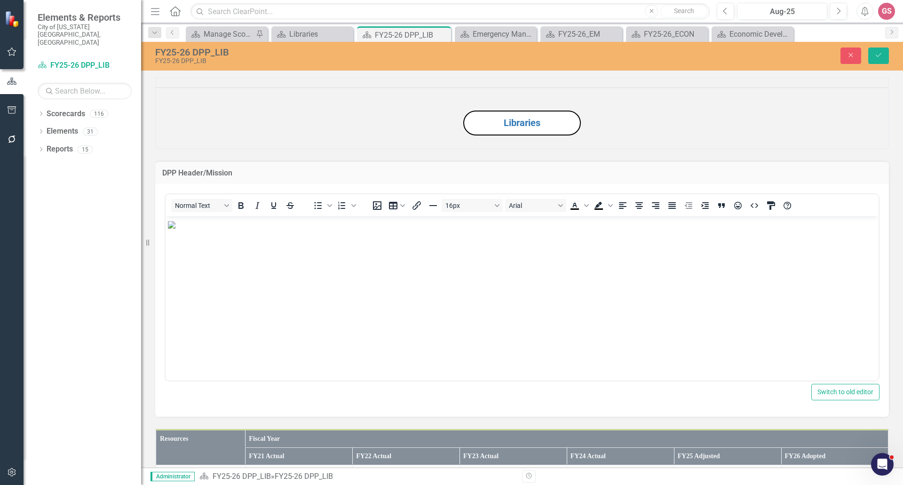
scroll to position [0, 0]
click at [757, 211] on icon "HTML Editor" at bounding box center [753, 205] width 11 height 11
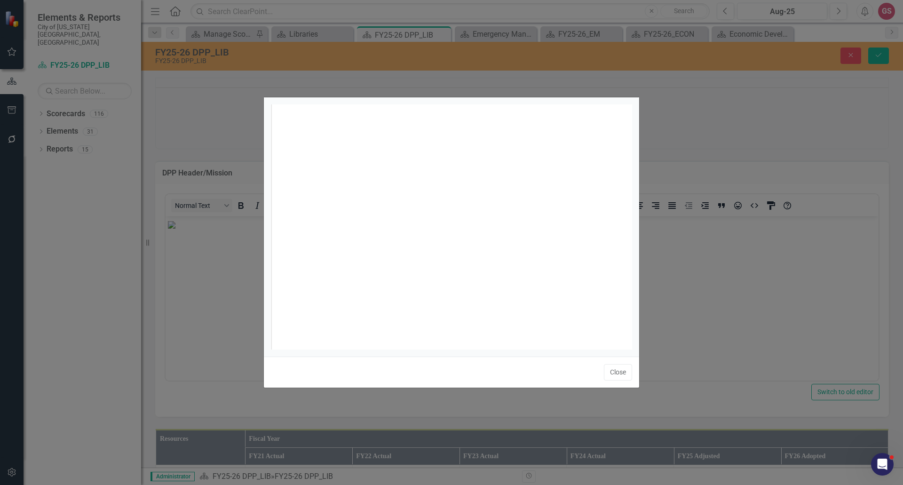
scroll to position [4, 0]
type textarea "></p>"
type textarea "<p><img src="documents/district7144/images/"></p>"
drag, startPoint x: 510, startPoint y: 113, endPoint x: 255, endPoint y: 101, distance: 255.1
click at [255, 101] on div "<p><img src="documents/district7144/images/"></p> x 1 <p><img src="documents/di…" at bounding box center [451, 242] width 903 height 485
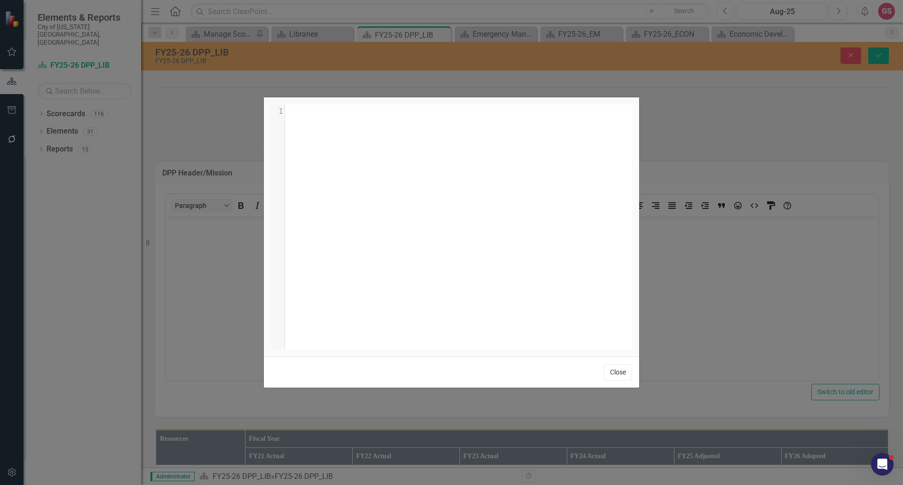
drag, startPoint x: 617, startPoint y: 376, endPoint x: 456, endPoint y: 73, distance: 343.4
click at [617, 376] on button "Close" at bounding box center [618, 372] width 28 height 16
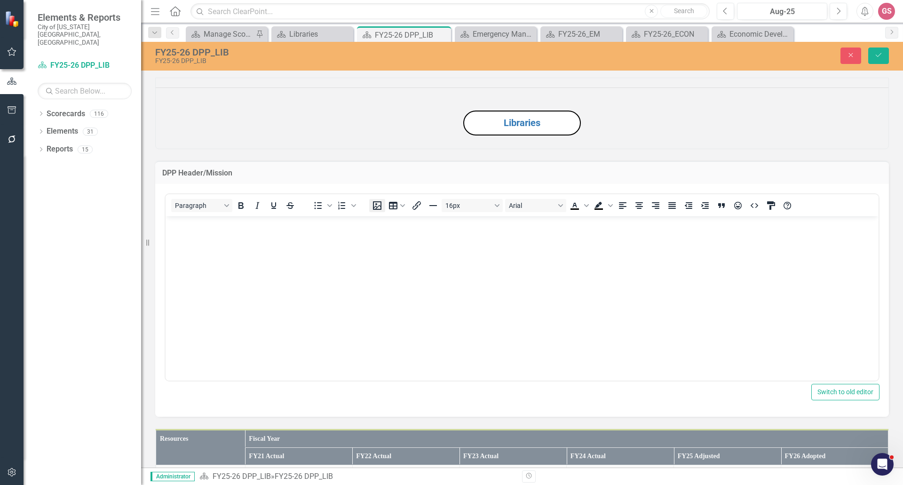
click at [382, 211] on icon "Insert image" at bounding box center [376, 205] width 11 height 11
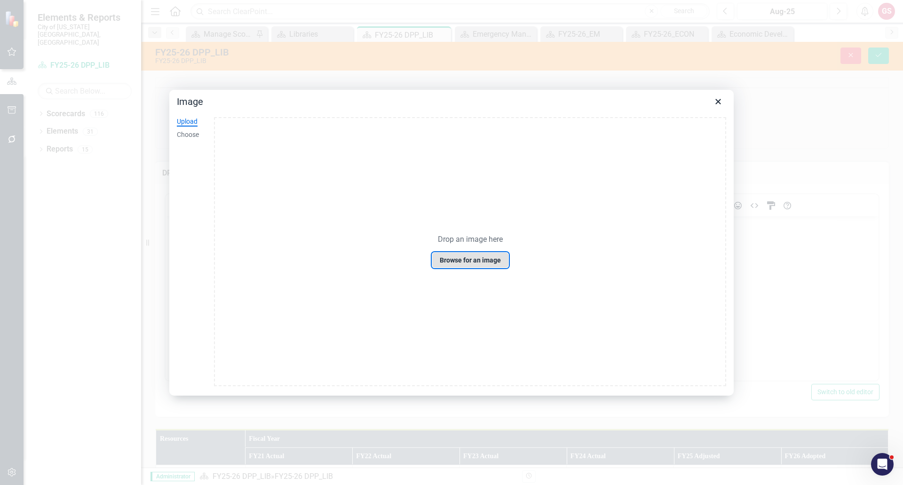
click at [472, 257] on button "Browse for an image" at bounding box center [470, 260] width 77 height 16
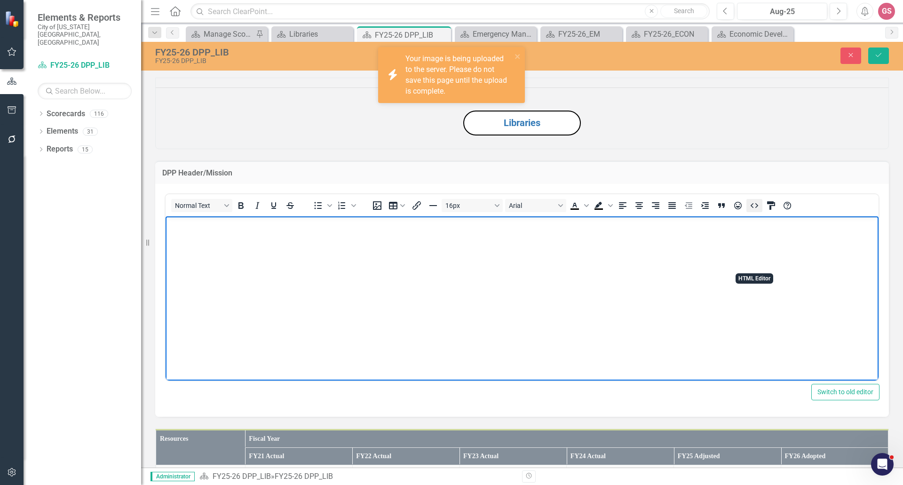
click at [760, 212] on button "HTML Editor" at bounding box center [754, 205] width 16 height 13
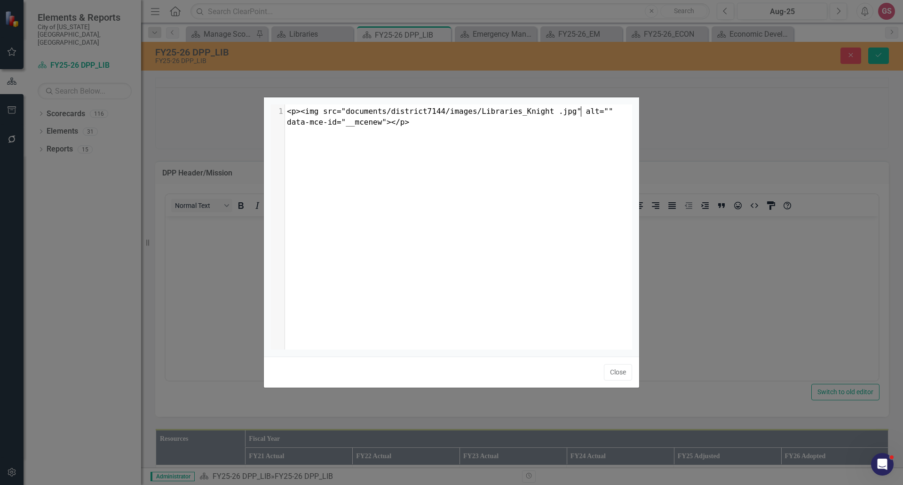
click at [582, 111] on span "<p><img src="documents/district7144/images/Libraries_Knight .jpg" alt="" data-m…" at bounding box center [452, 117] width 330 height 20
type textarea "width"
type textarea "width=100%"
click at [624, 370] on button "Close" at bounding box center [618, 372] width 28 height 16
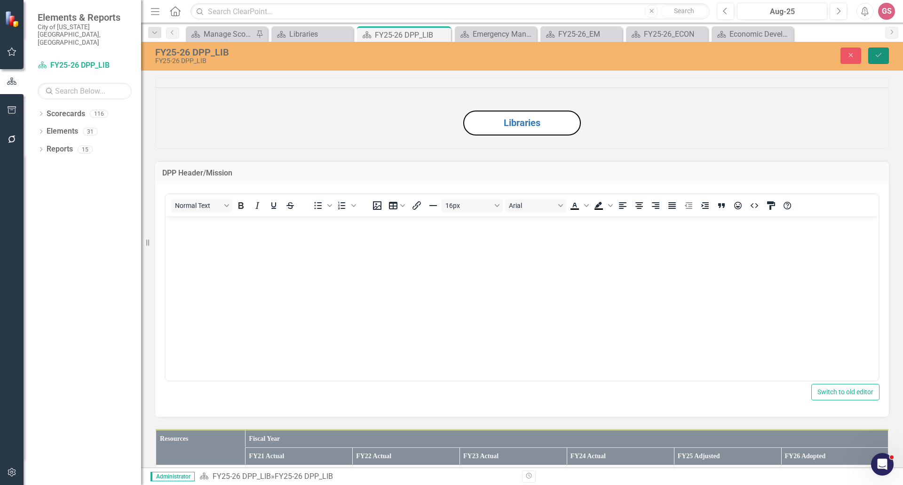
click at [876, 55] on icon "Save" at bounding box center [878, 55] width 8 height 7
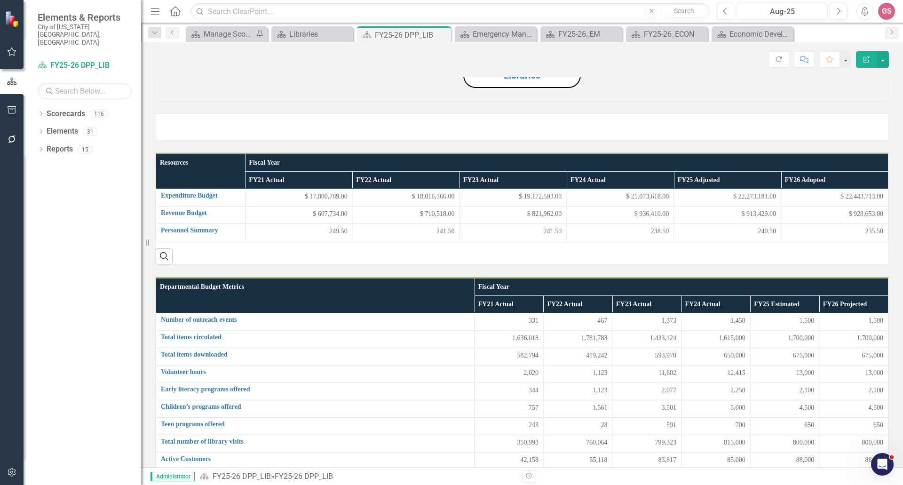
scroll to position [0, 0]
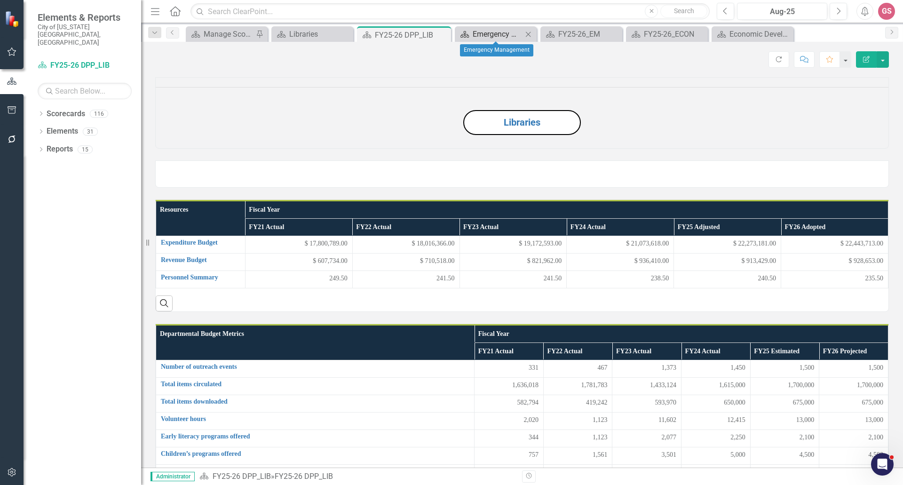
click at [484, 31] on div "Emergency Management" at bounding box center [497, 34] width 50 height 12
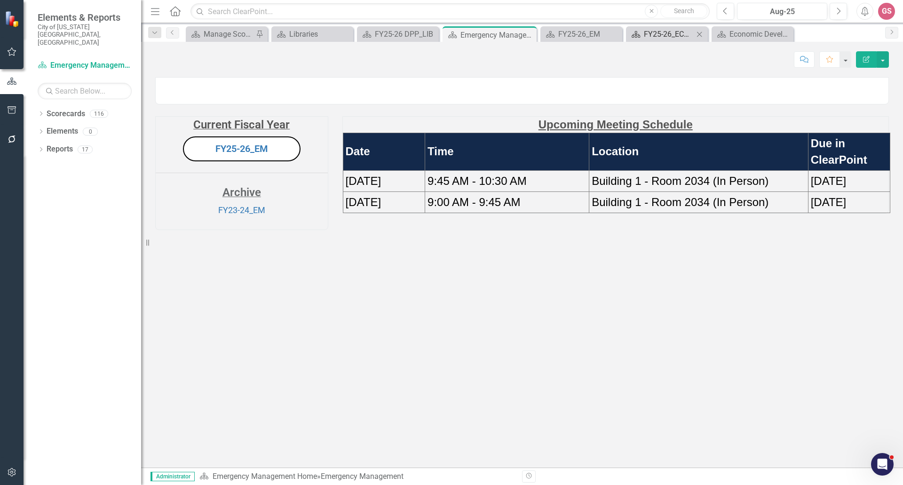
click at [659, 29] on div "FY25-26_ECON" at bounding box center [669, 34] width 50 height 12
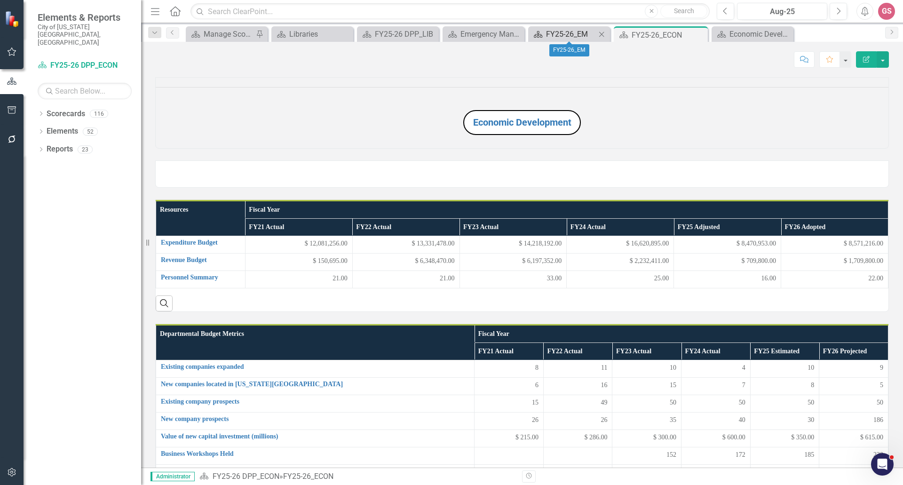
click at [568, 34] on div "FY25-26_EM" at bounding box center [571, 34] width 50 height 12
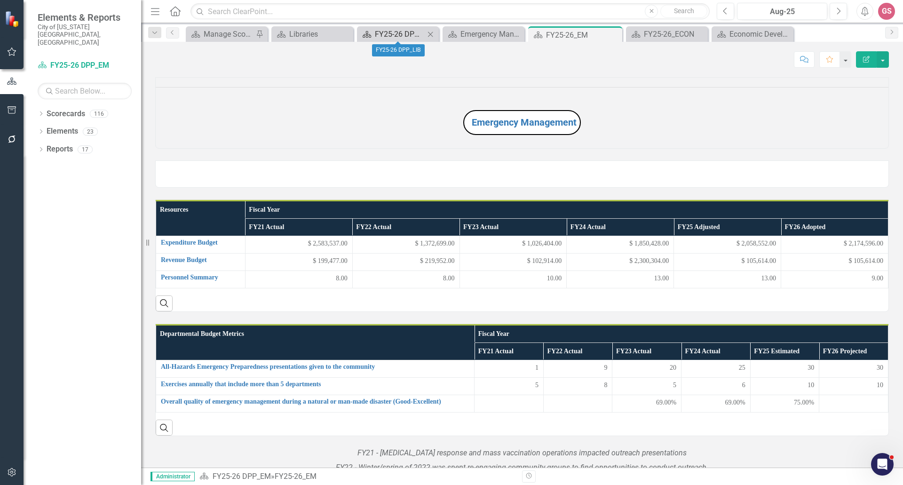
click at [377, 31] on div "FY25-26 DPP_LIB" at bounding box center [400, 34] width 50 height 12
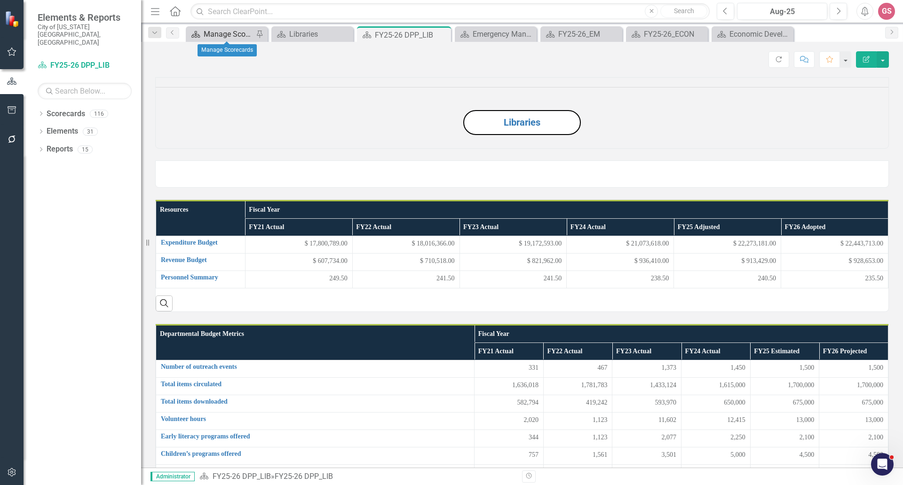
click at [231, 33] on div "Manage Scorecards" at bounding box center [229, 34] width 50 height 12
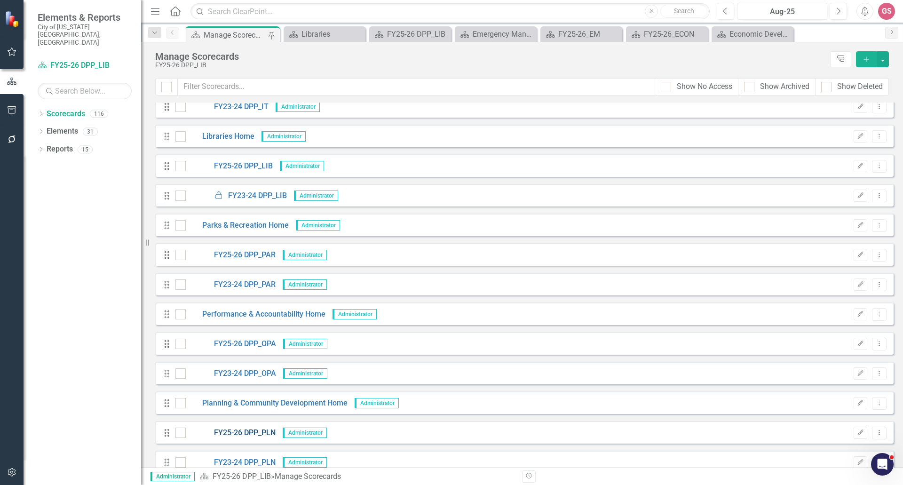
scroll to position [1833, 0]
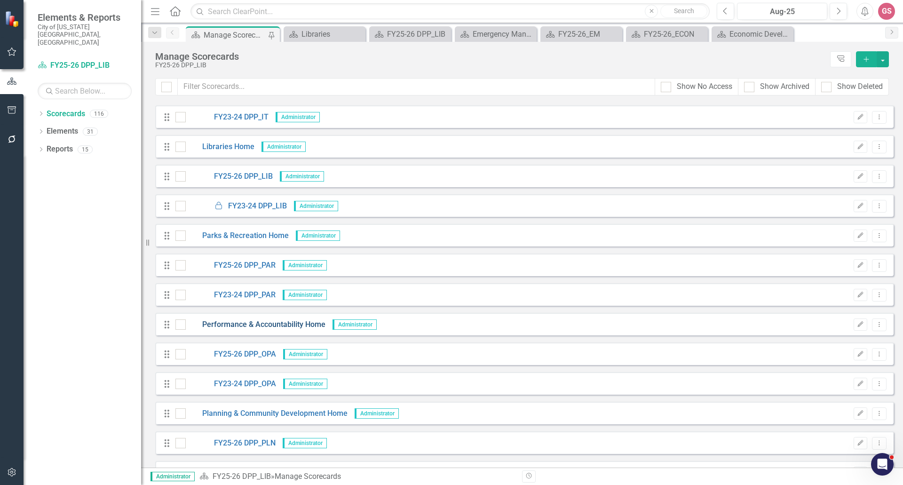
click at [236, 324] on link "Performance & Accountability Home" at bounding box center [256, 324] width 140 height 11
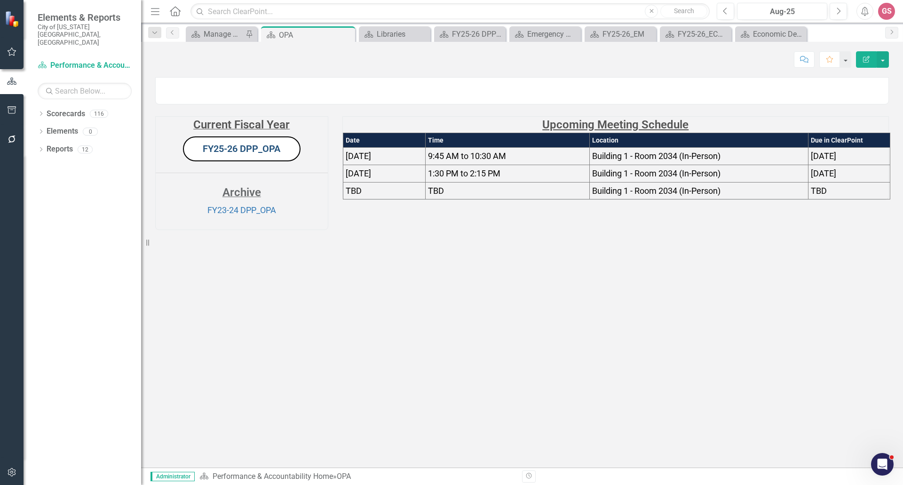
click at [237, 154] on link "FY25-26 DPP_OPA" at bounding box center [242, 148] width 78 height 11
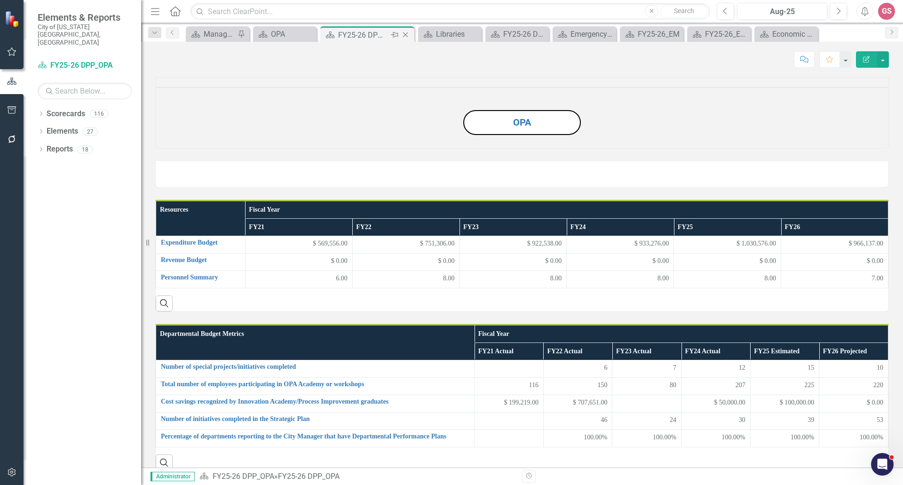
click at [405, 34] on icon "Close" at bounding box center [405, 35] width 9 height 8
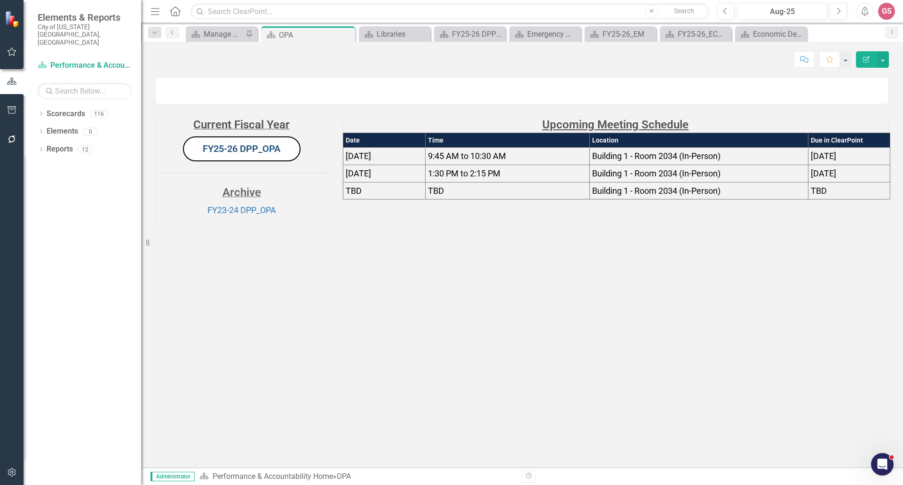
click at [249, 154] on link "FY25-26 DPP_OPA" at bounding box center [242, 148] width 78 height 11
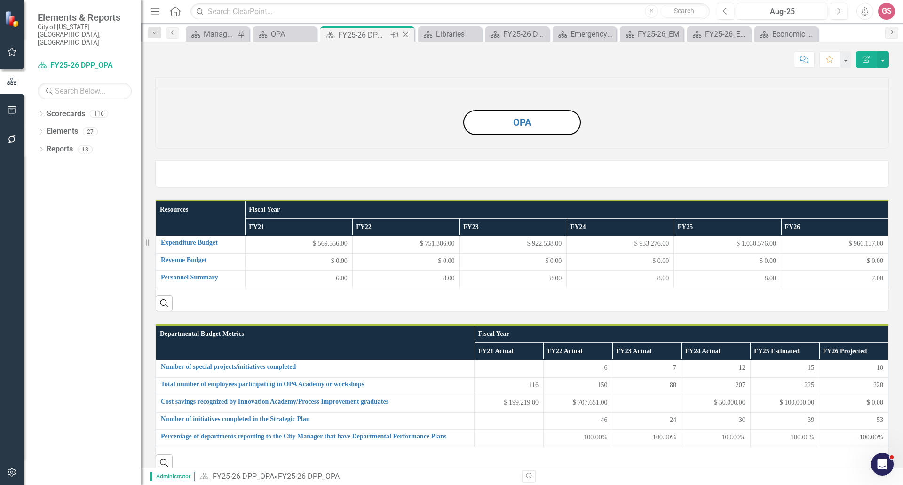
click at [407, 37] on icon "Close" at bounding box center [405, 35] width 9 height 8
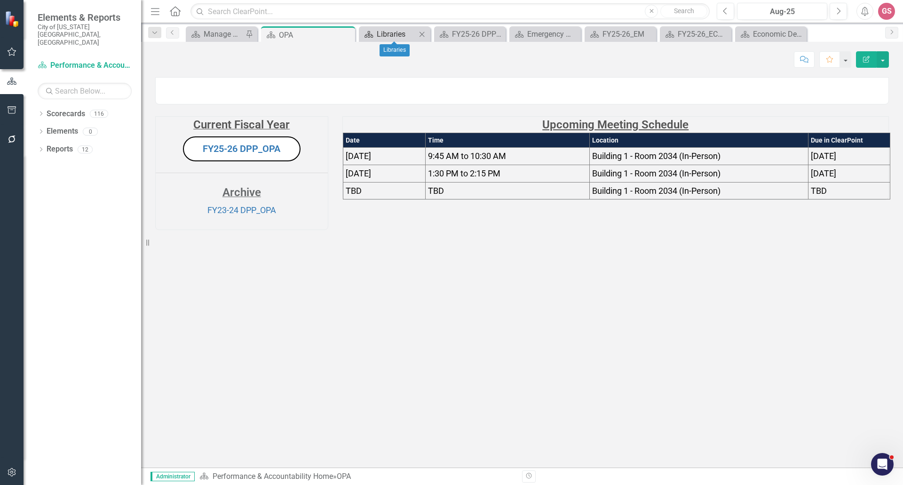
click at [393, 30] on div "Libraries" at bounding box center [396, 34] width 39 height 12
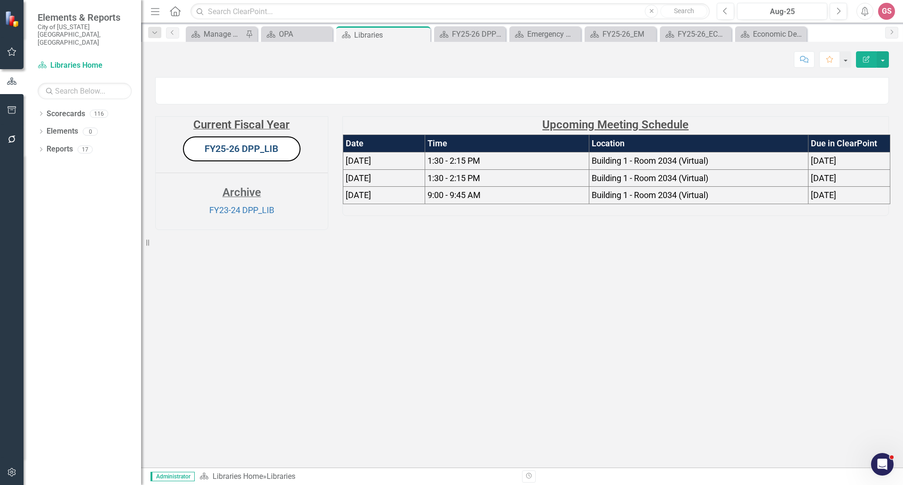
click at [235, 154] on link "FY25-26 DPP_LIB" at bounding box center [242, 148] width 74 height 11
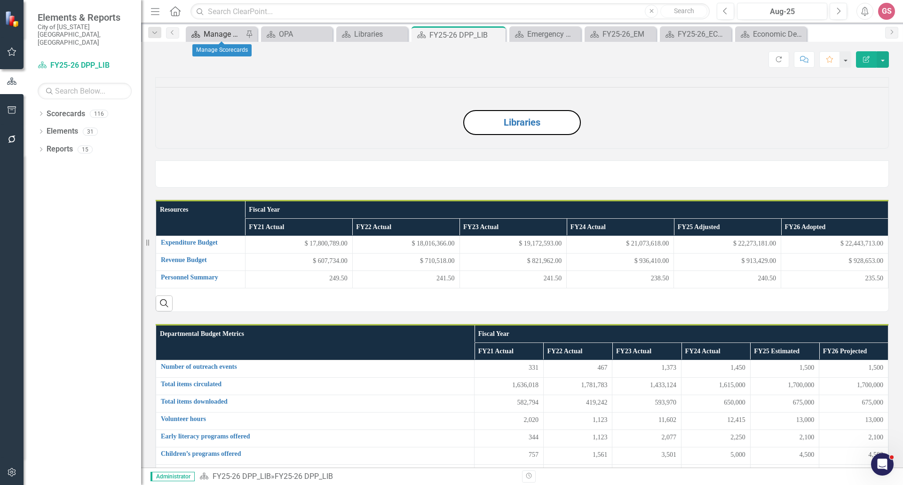
click at [221, 31] on div "Manage Scorecards" at bounding box center [223, 34] width 39 height 12
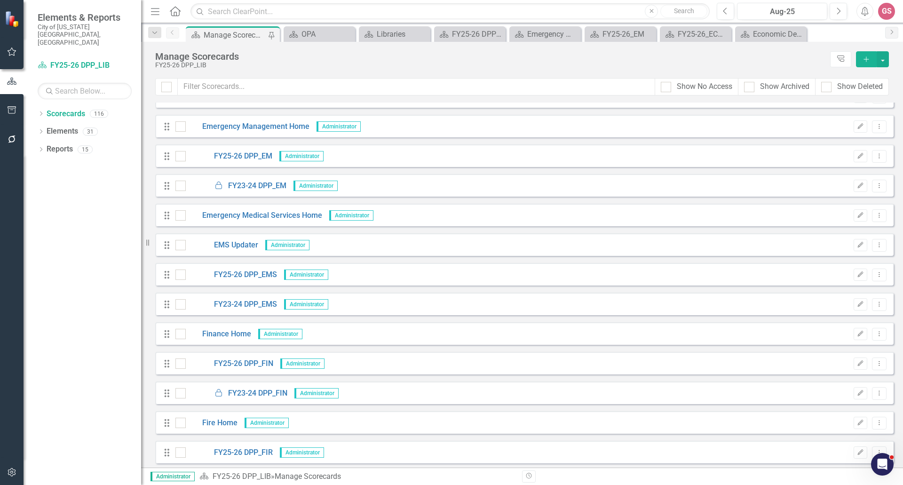
scroll to position [1128, 0]
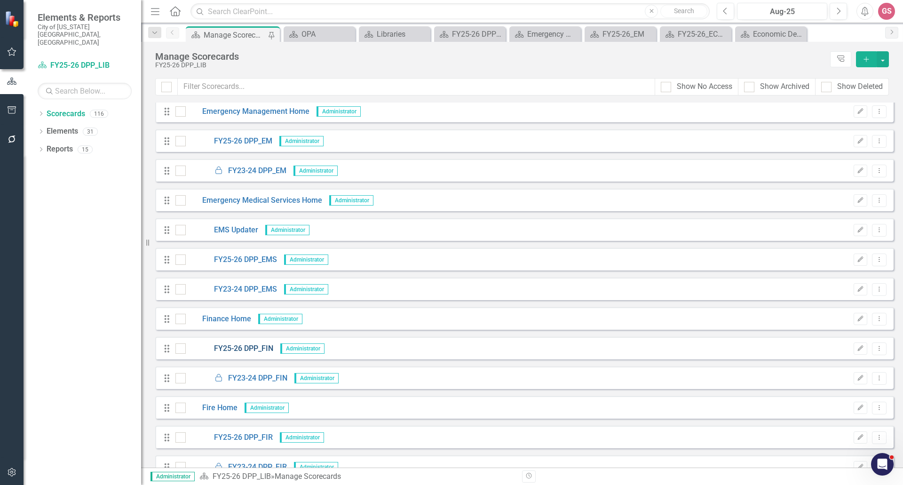
click at [236, 348] on link "FY25-26 DPP_FIN" at bounding box center [229, 348] width 87 height 11
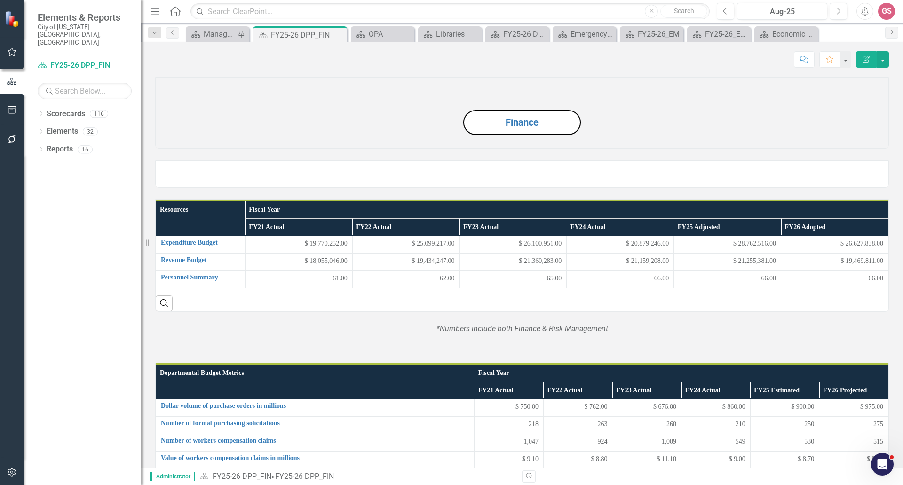
click at [156, 165] on img at bounding box center [156, 165] width 0 height 0
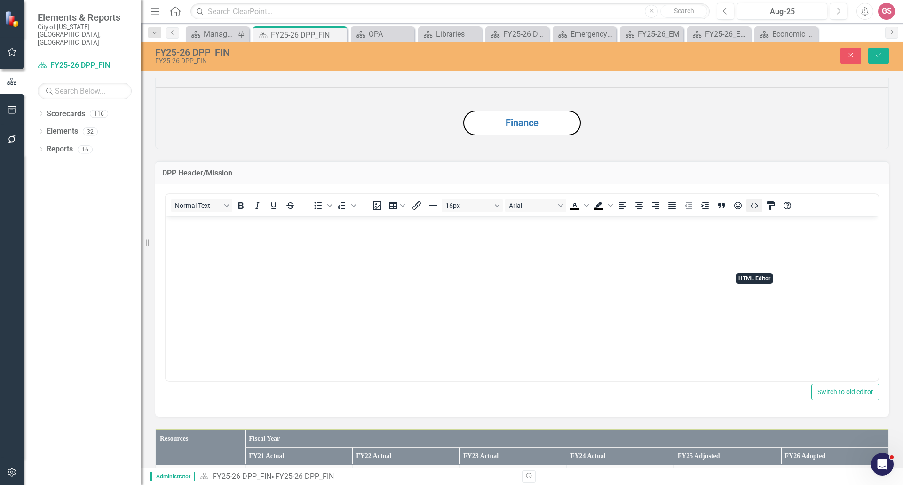
click at [752, 211] on icon "HTML Editor" at bounding box center [753, 205] width 11 height 11
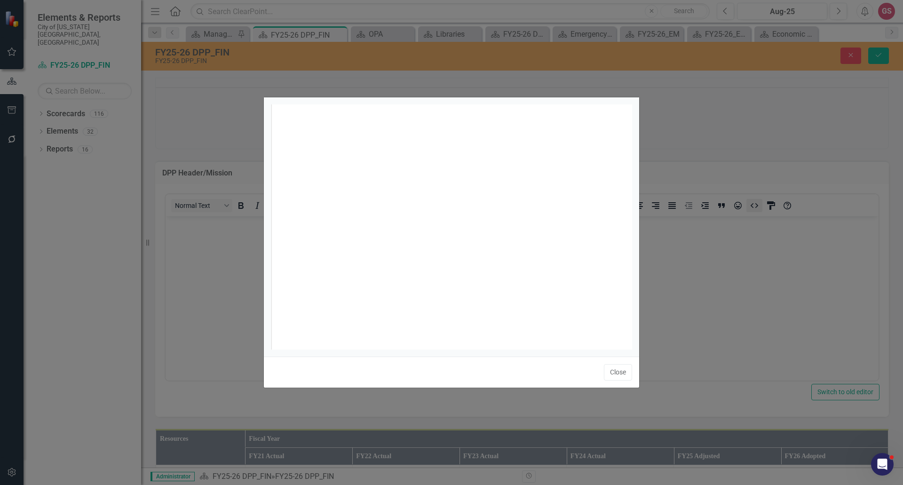
scroll to position [4, 0]
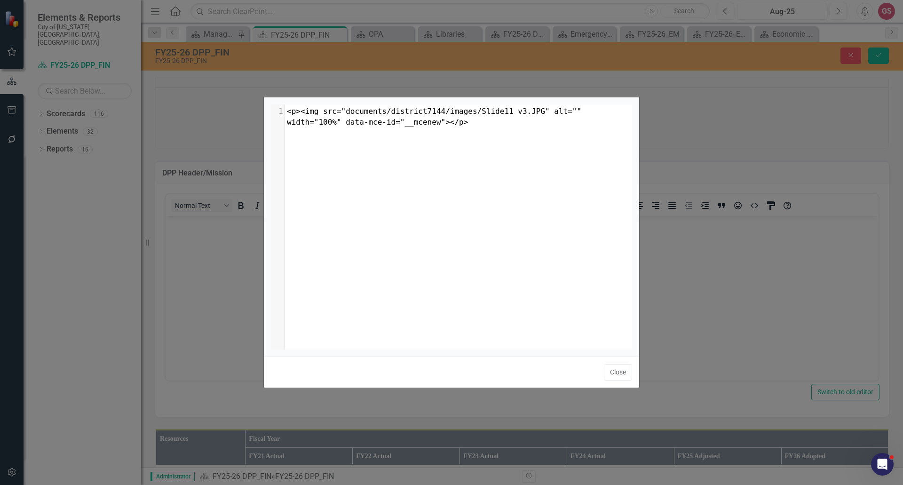
type textarea "<p><img src="documents/district7144/images/Slide11 v3.JPG" alt="" width="100%" …"
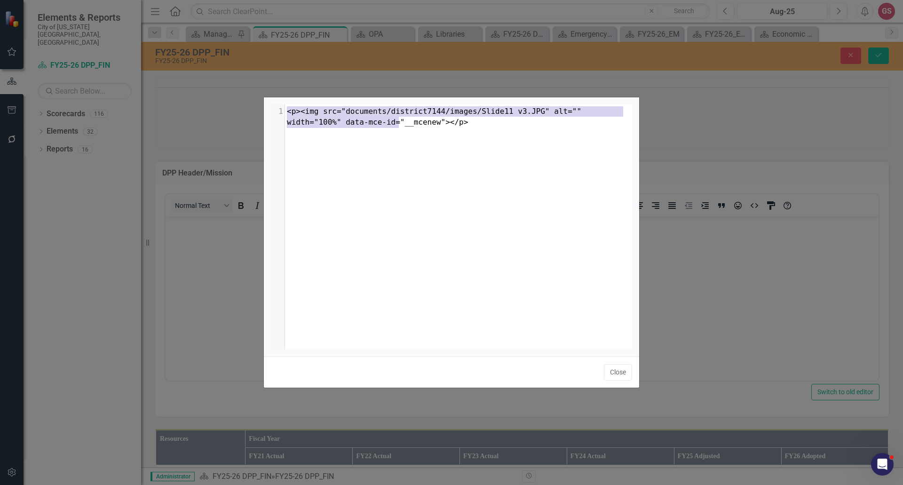
drag, startPoint x: 410, startPoint y: 131, endPoint x: 278, endPoint y: 97, distance: 136.5
click at [278, 97] on div "<p><img src="documents/district7144/images/Slide11 v3.JPG" alt="" width="100%" …" at bounding box center [451, 242] width 376 height 291
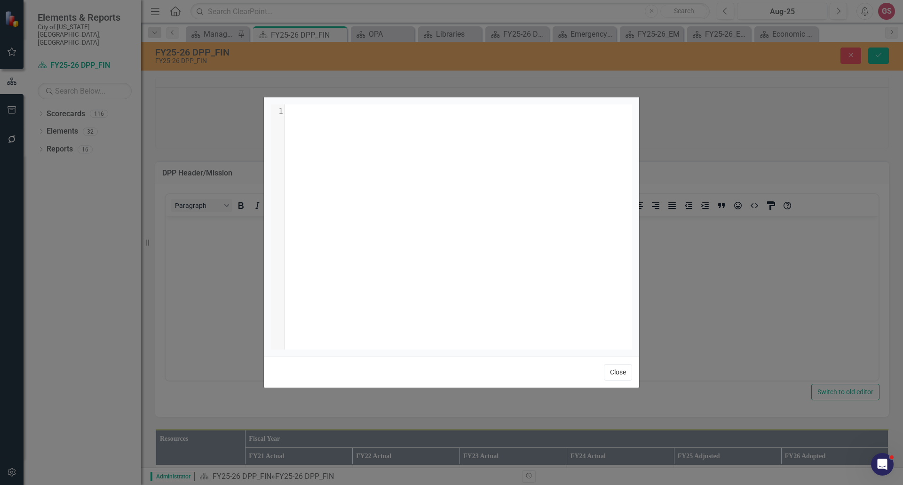
drag, startPoint x: 446, startPoint y: 97, endPoint x: 611, endPoint y: 372, distance: 320.6
click at [611, 372] on button "Close" at bounding box center [618, 372] width 28 height 16
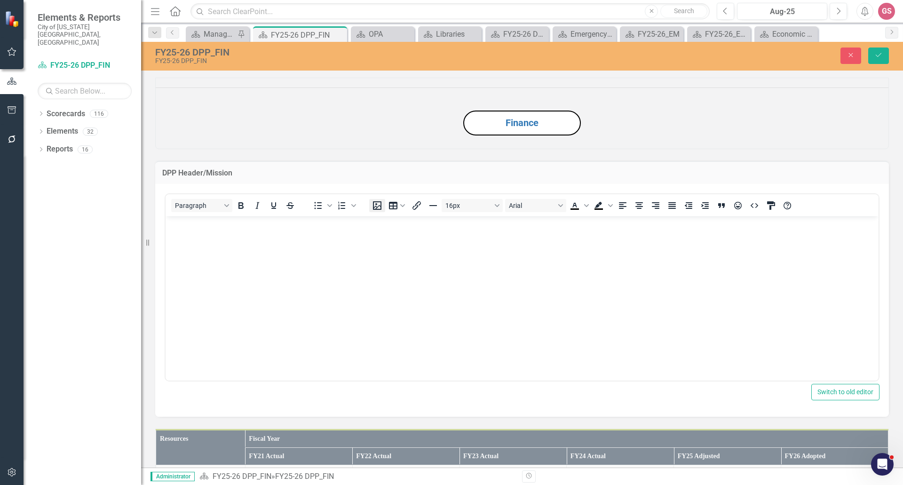
click at [377, 210] on icon "Insert image" at bounding box center [377, 205] width 8 height 8
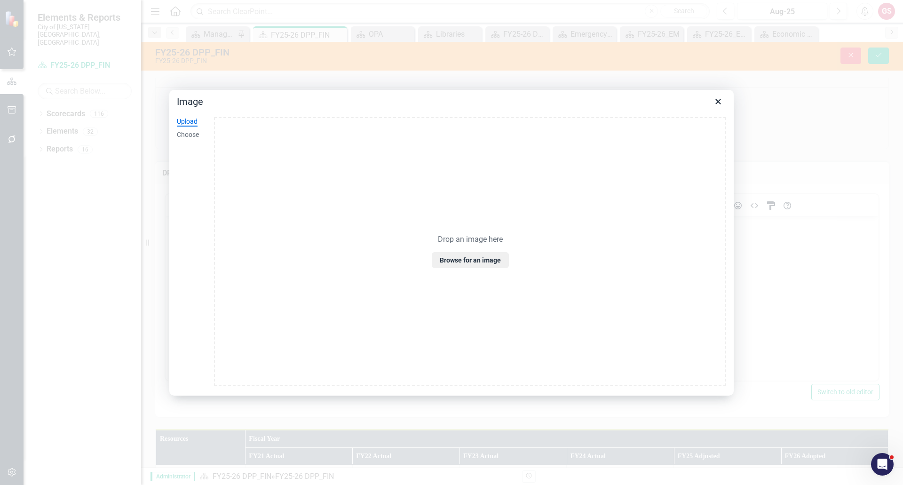
click at [177, 120] on div "Upload" at bounding box center [187, 121] width 21 height 9
click at [475, 261] on button "Browse for an image" at bounding box center [470, 260] width 77 height 16
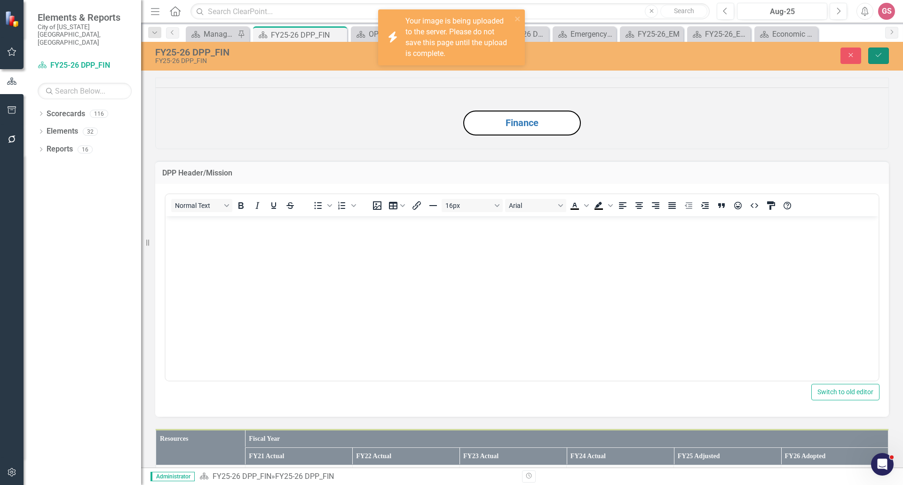
drag, startPoint x: 878, startPoint y: 55, endPoint x: 866, endPoint y: 53, distance: 12.3
click at [878, 55] on icon "Save" at bounding box center [878, 55] width 8 height 7
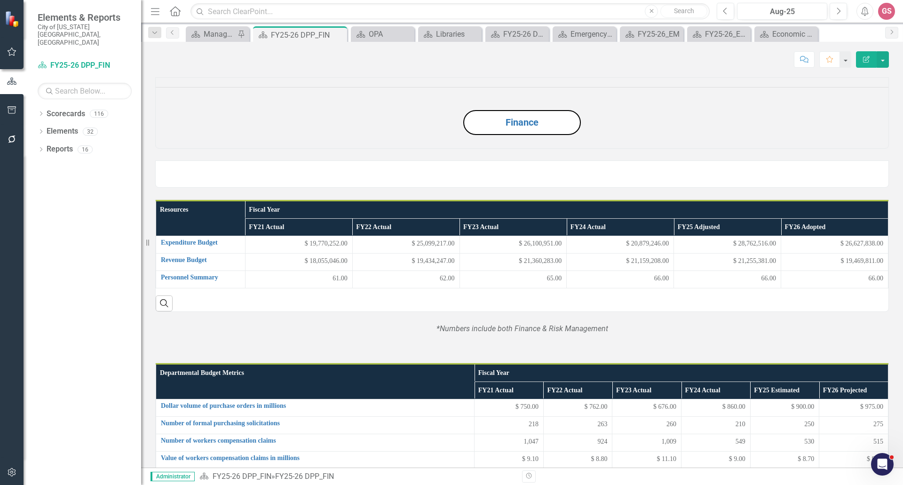
click at [156, 165] on img at bounding box center [156, 165] width 0 height 0
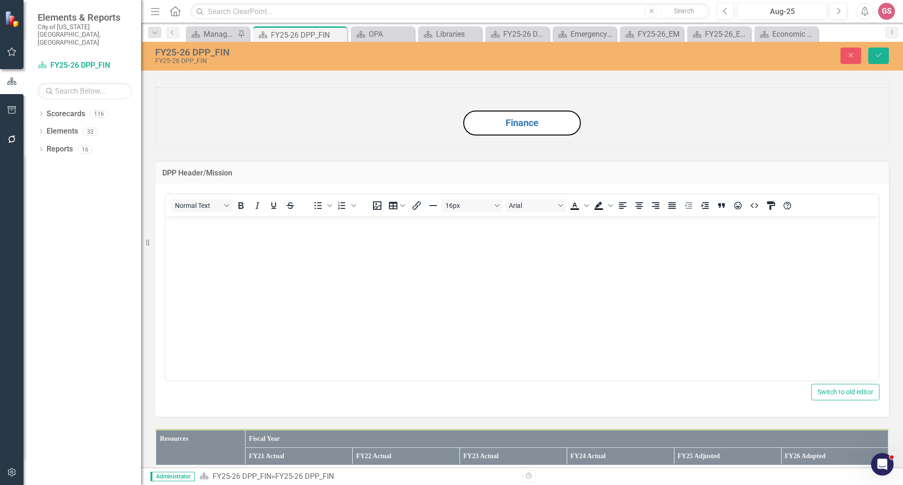
scroll to position [0, 0]
click at [753, 211] on icon "HTML Editor" at bounding box center [753, 205] width 11 height 11
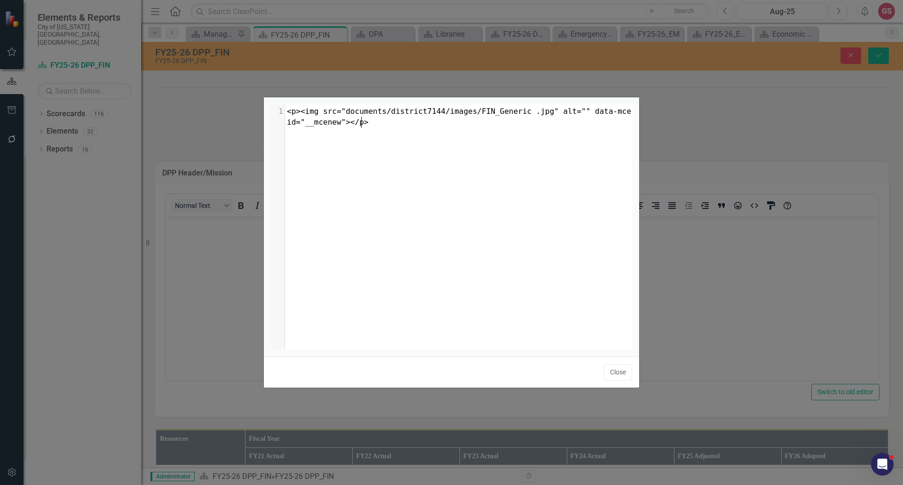
scroll to position [4, 0]
click at [558, 110] on span "<p><img src="documents/district7144/images/FIN_Generic .jpg" alt="" data-mce-id…" at bounding box center [461, 117] width 349 height 20
click at [566, 110] on span "<p><img src="documents/district7144/images/FIN_Generic .jpg" alt="" data-mce-id…" at bounding box center [461, 117] width 349 height 20
type textarea "width=100%"
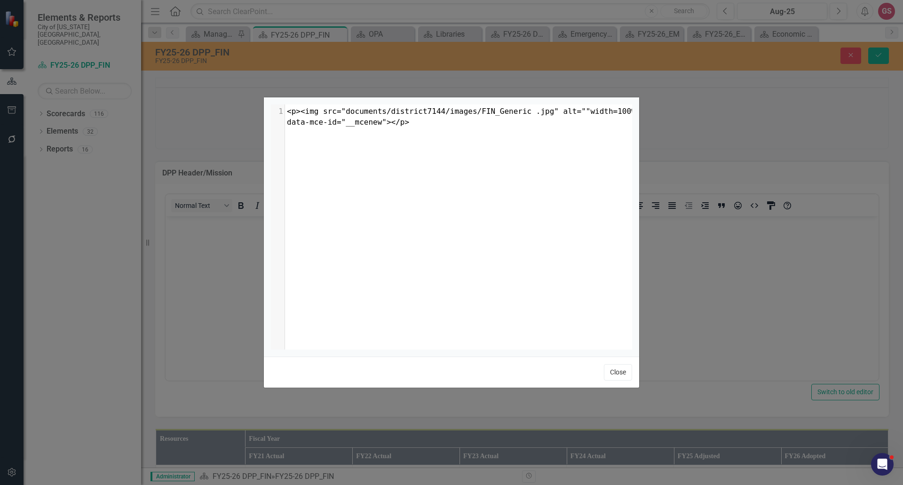
click at [618, 372] on button "Close" at bounding box center [618, 372] width 28 height 16
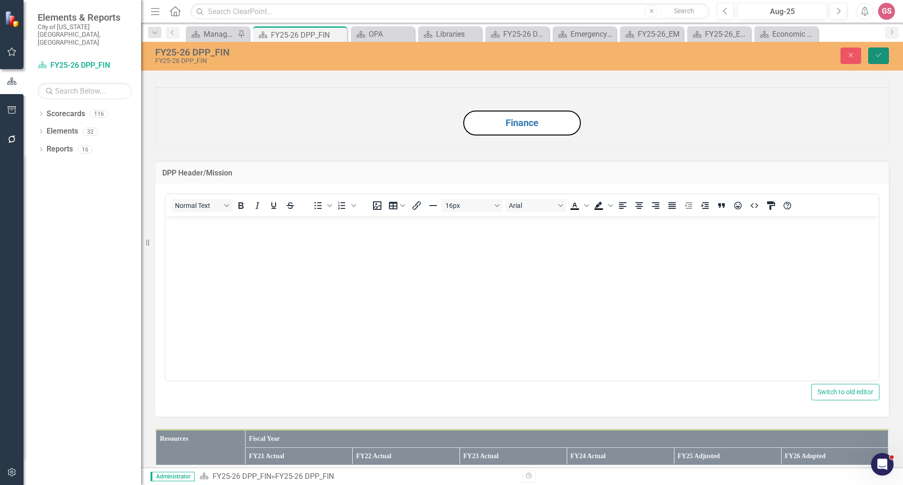
click at [880, 55] on icon "Save" at bounding box center [878, 55] width 8 height 7
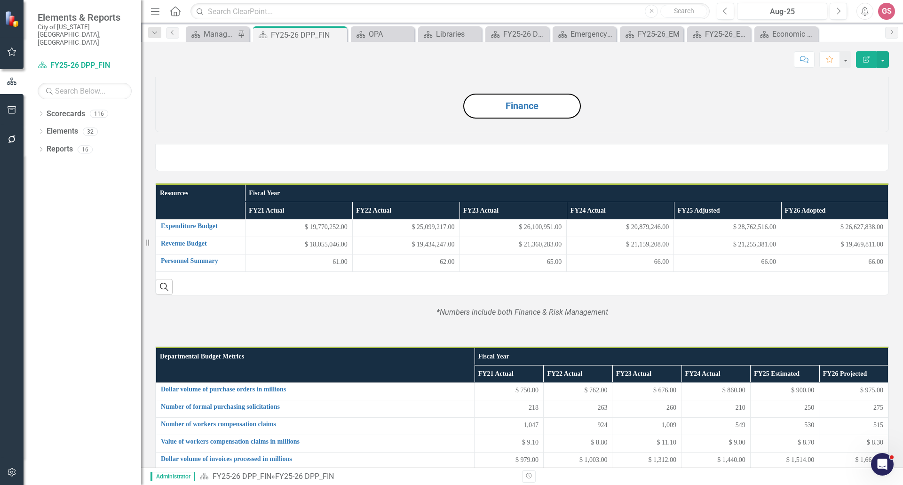
scroll to position [0, 0]
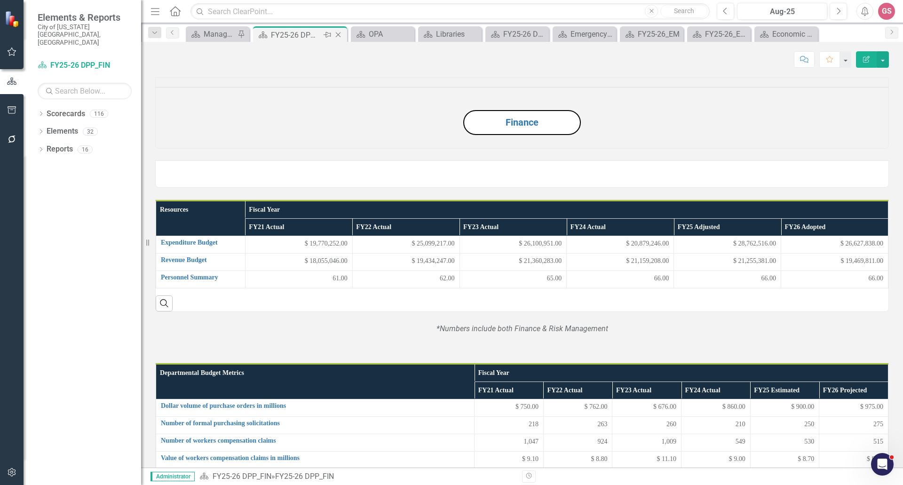
click at [338, 36] on icon "Close" at bounding box center [337, 35] width 9 height 8
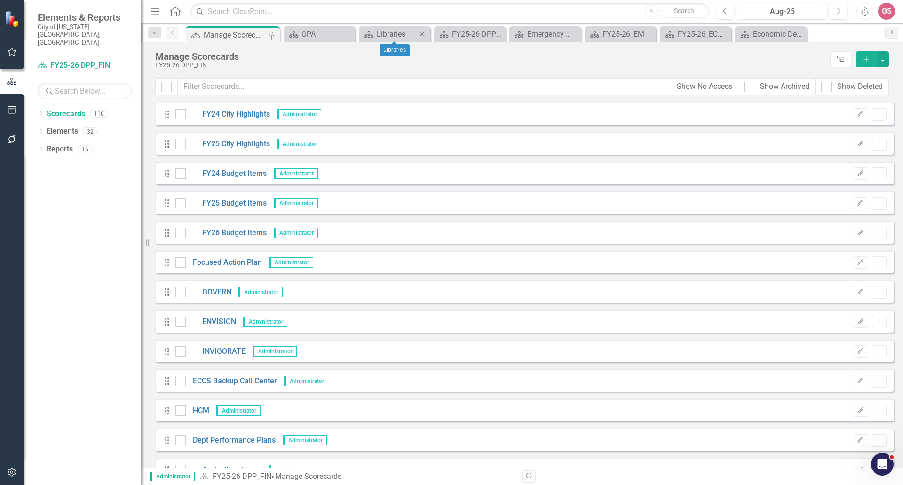
click at [424, 33] on icon "Close" at bounding box center [421, 35] width 9 height 8
click at [442, 34] on icon "Close" at bounding box center [442, 35] width 9 height 8
click at [465, 35] on icon "Close" at bounding box center [466, 35] width 9 height 8
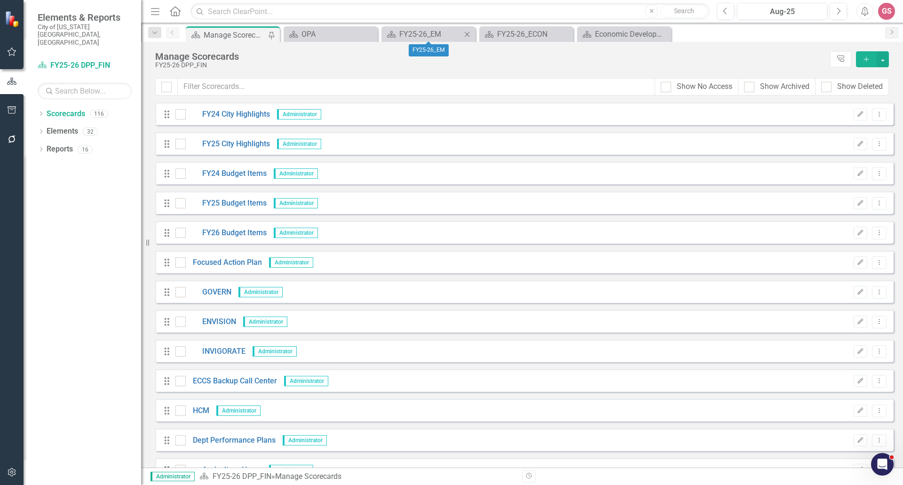
click at [465, 35] on icon "Close" at bounding box center [466, 35] width 9 height 8
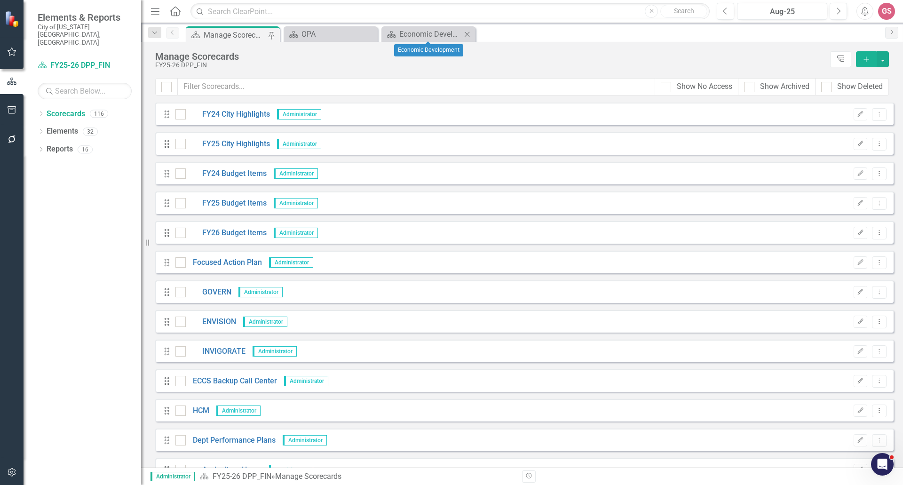
click at [465, 35] on icon "Close" at bounding box center [466, 35] width 9 height 8
click at [338, 35] on div "OPA" at bounding box center [332, 34] width 62 height 12
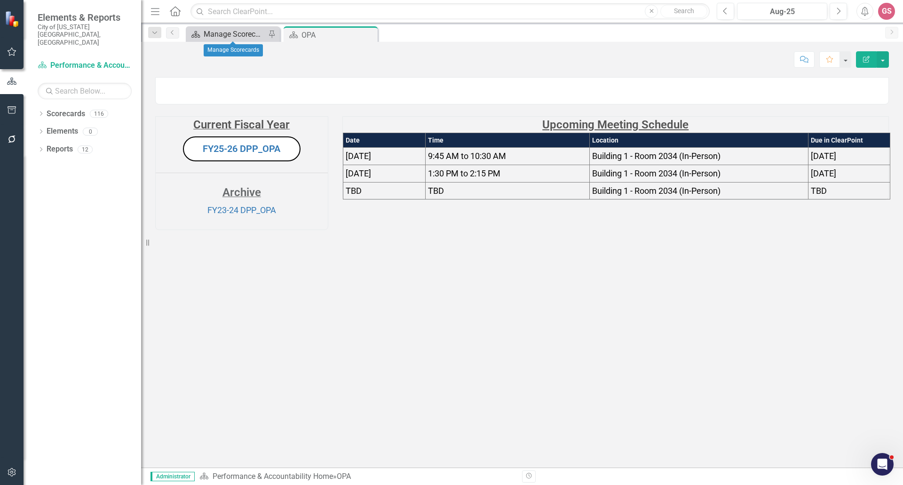
click at [230, 36] on div "Manage Scorecards" at bounding box center [235, 34] width 62 height 12
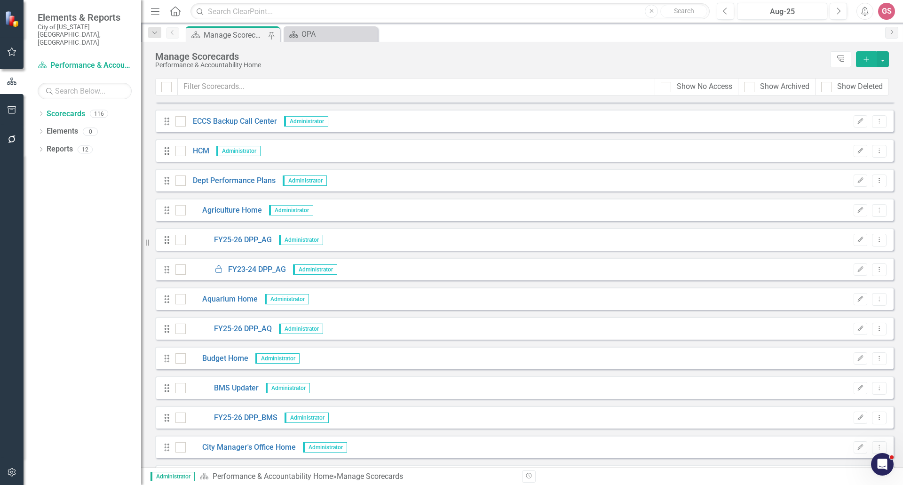
scroll to position [282, 0]
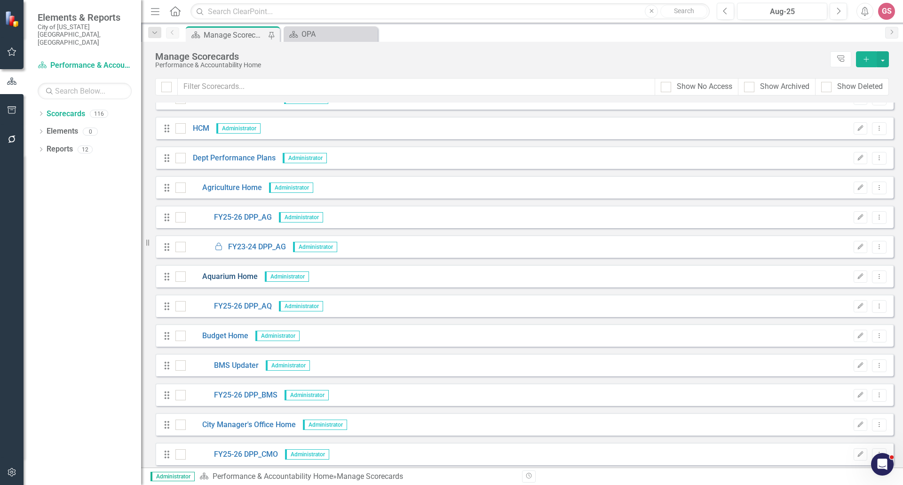
click at [222, 277] on link "Aquarium Home" at bounding box center [222, 276] width 72 height 11
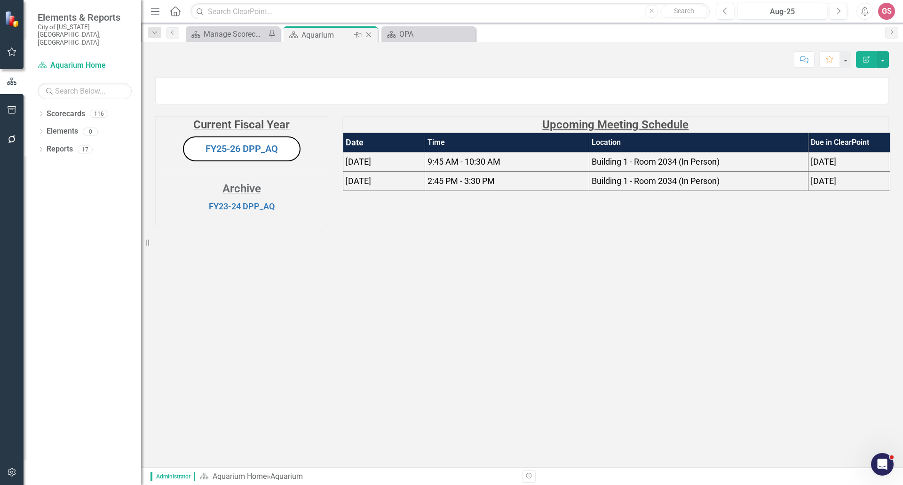
click at [367, 35] on icon "Close" at bounding box center [368, 35] width 9 height 8
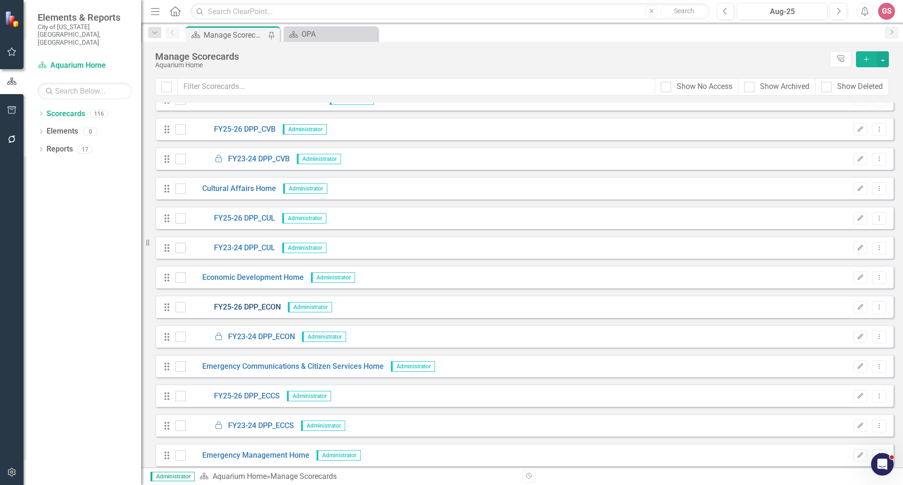
scroll to position [799, 0]
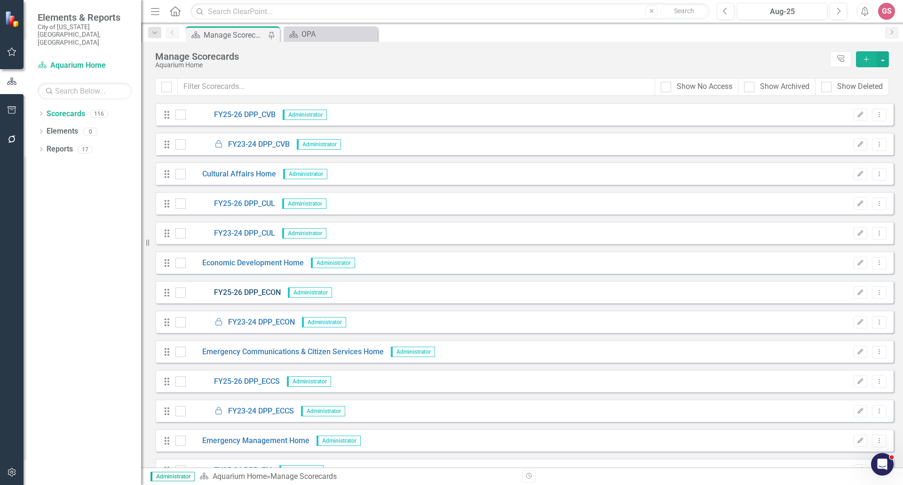
click at [262, 290] on link "FY25-26 DPP_ECON" at bounding box center [233, 292] width 95 height 11
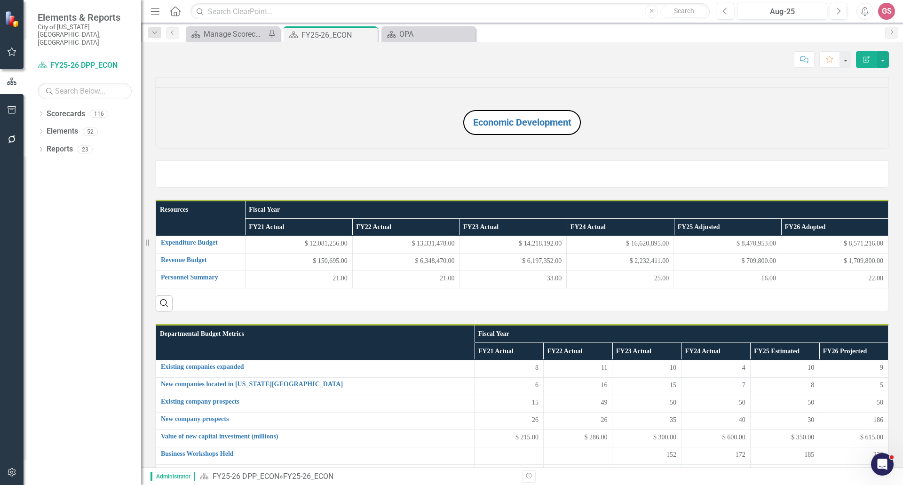
click at [156, 165] on img at bounding box center [156, 165] width 0 height 0
click at [468, 32] on icon "Close" at bounding box center [466, 35] width 9 height 8
click at [231, 31] on div "Manage Scorecards" at bounding box center [235, 34] width 62 height 12
